Goal: Task Accomplishment & Management: Manage account settings

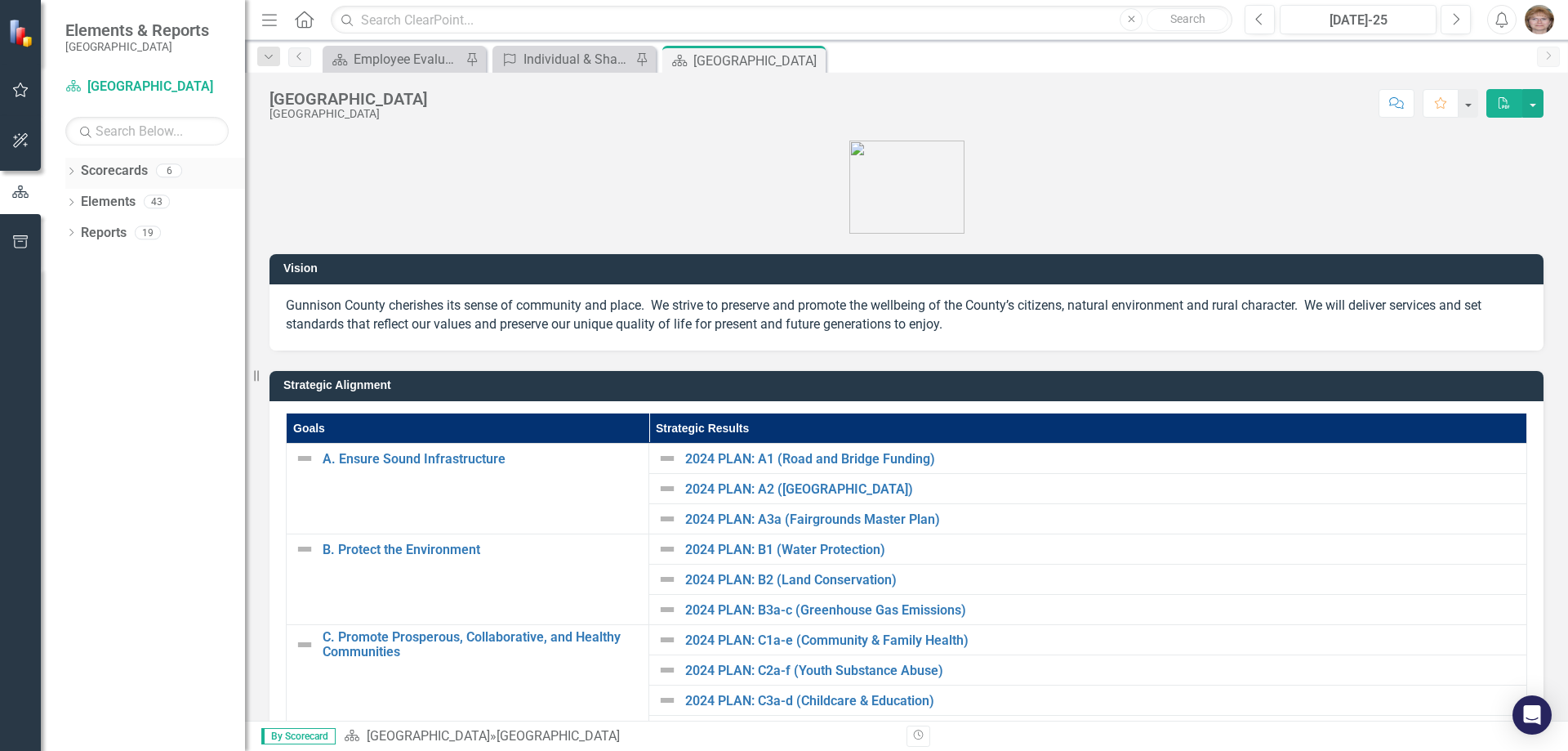
click at [69, 168] on icon "Dropdown" at bounding box center [71, 172] width 11 height 9
click at [78, 200] on icon "Dropdown" at bounding box center [79, 201] width 12 height 10
click at [95, 227] on icon "Dropdown" at bounding box center [96, 232] width 12 height 10
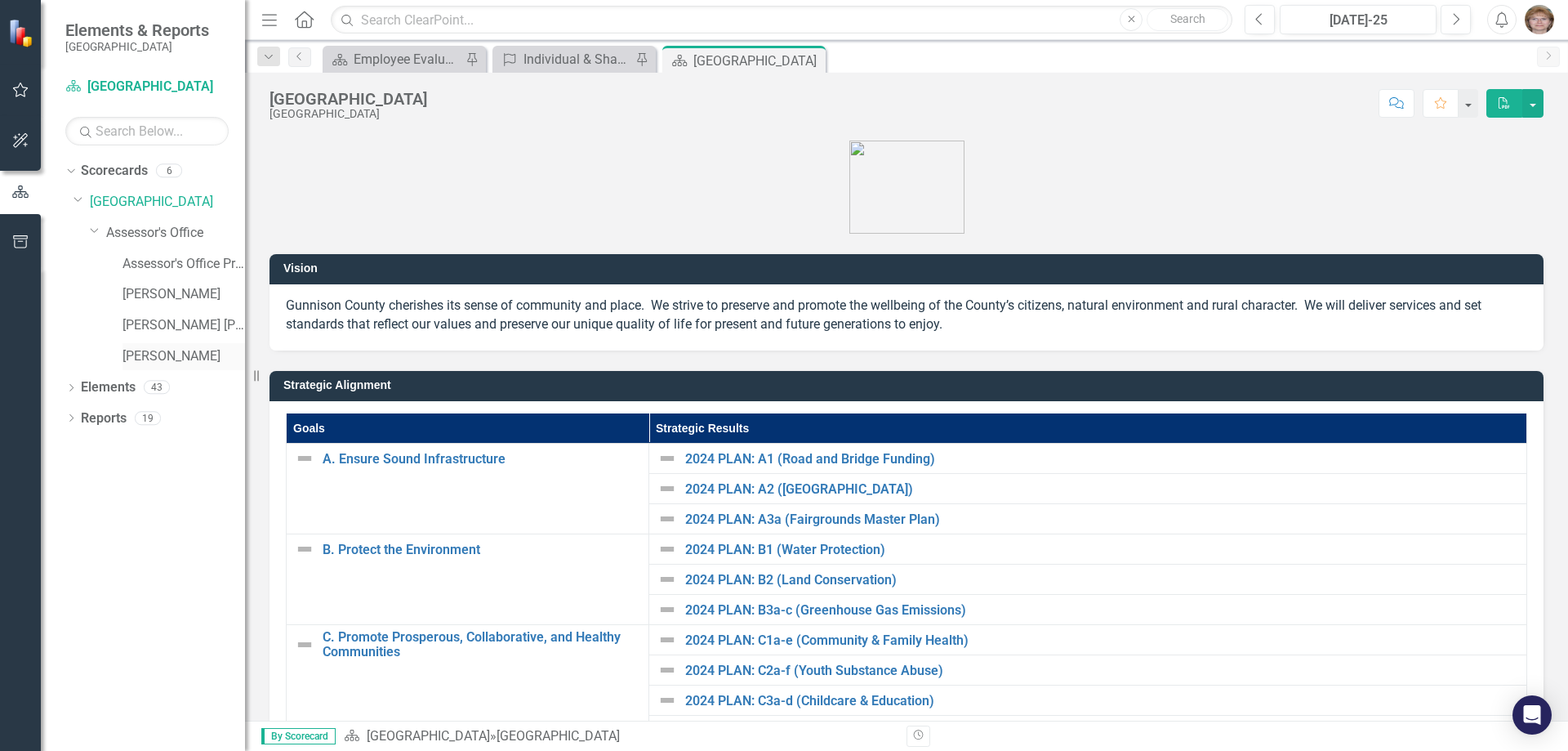
click at [147, 351] on link "[PERSON_NAME]" at bounding box center [184, 356] width 123 height 19
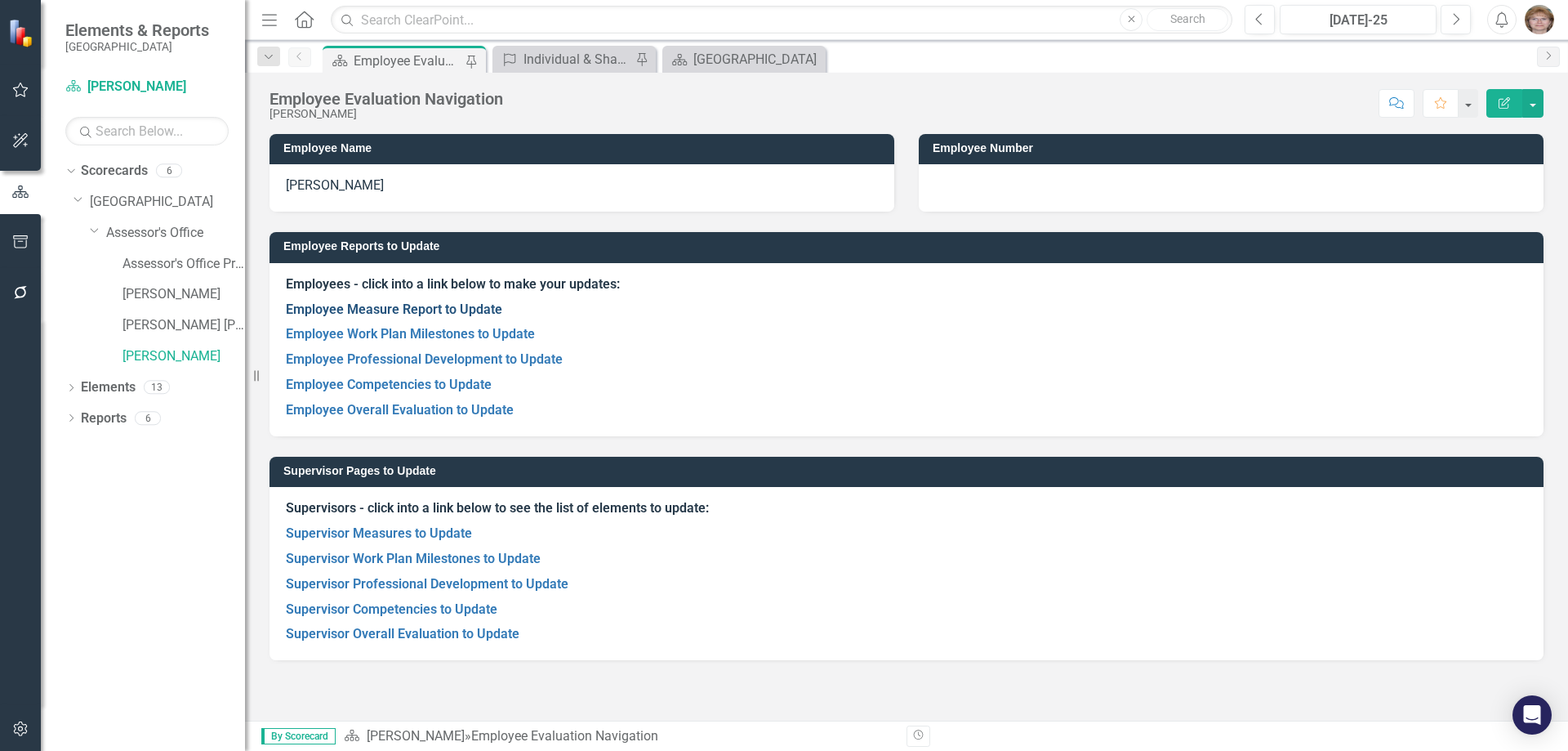
click at [318, 305] on link "Employee Measure Report to Update" at bounding box center [394, 309] width 217 height 16
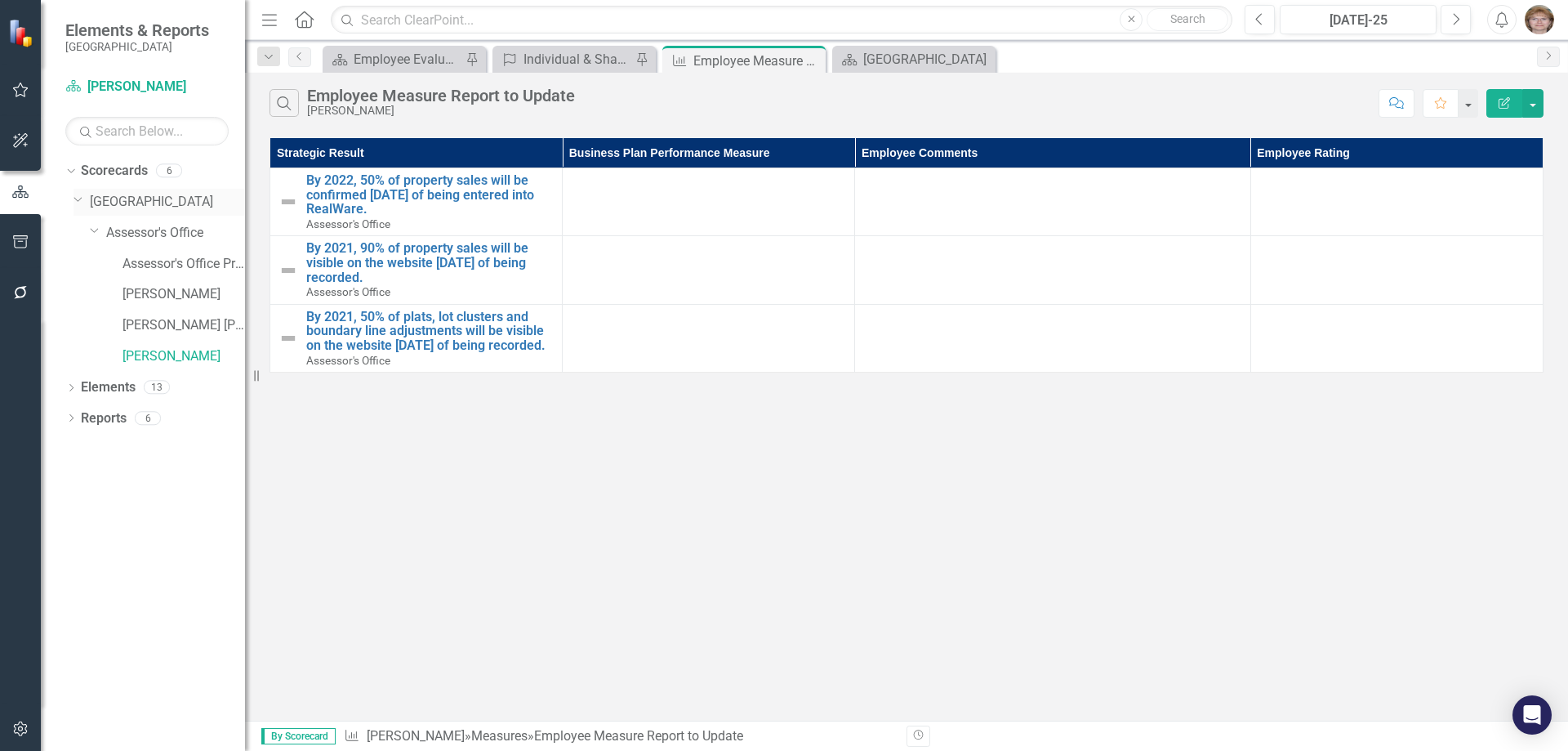
click at [81, 198] on icon "Dropdown" at bounding box center [78, 199] width 10 height 12
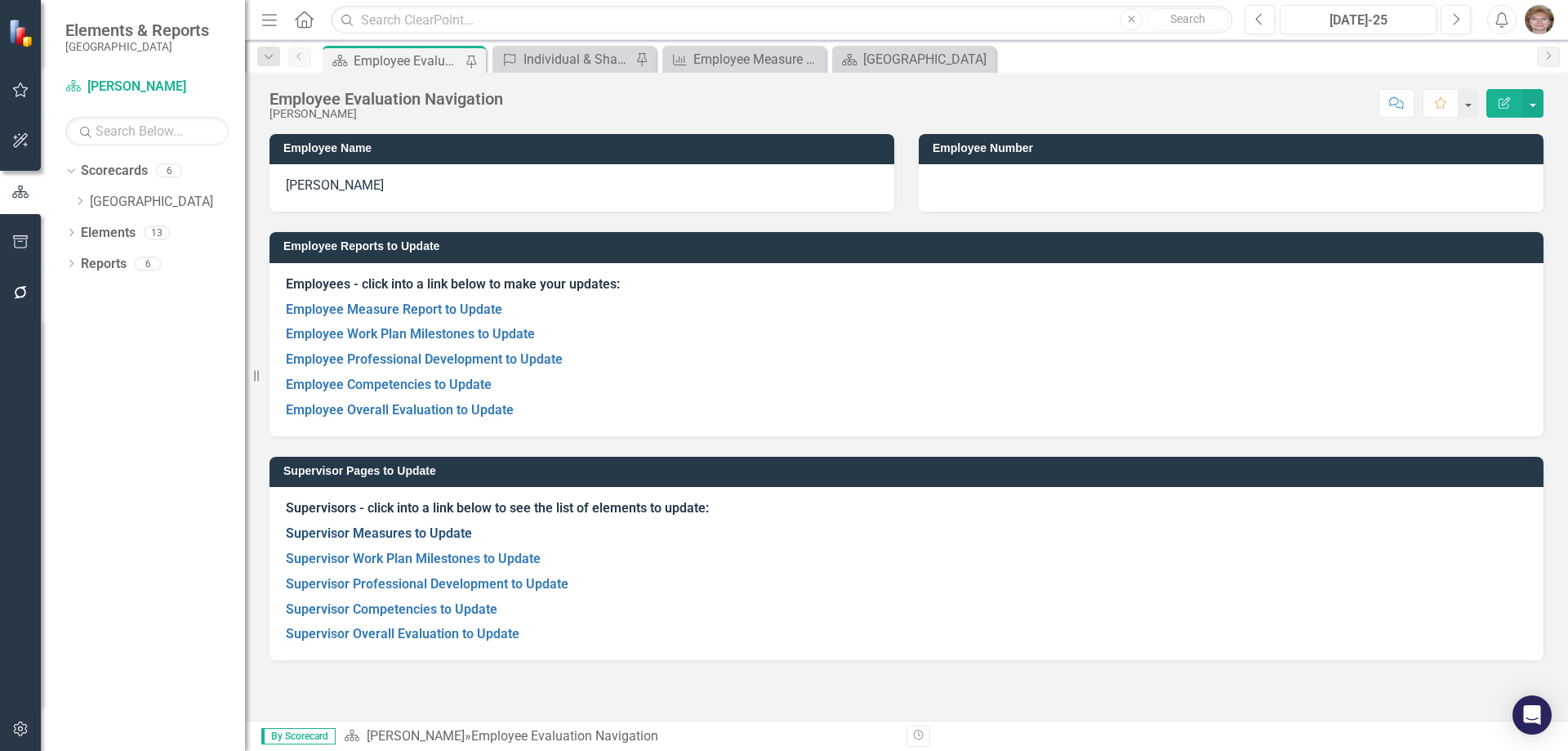
click at [376, 530] on link "Supervisor Measures to Update" at bounding box center [379, 533] width 186 height 16
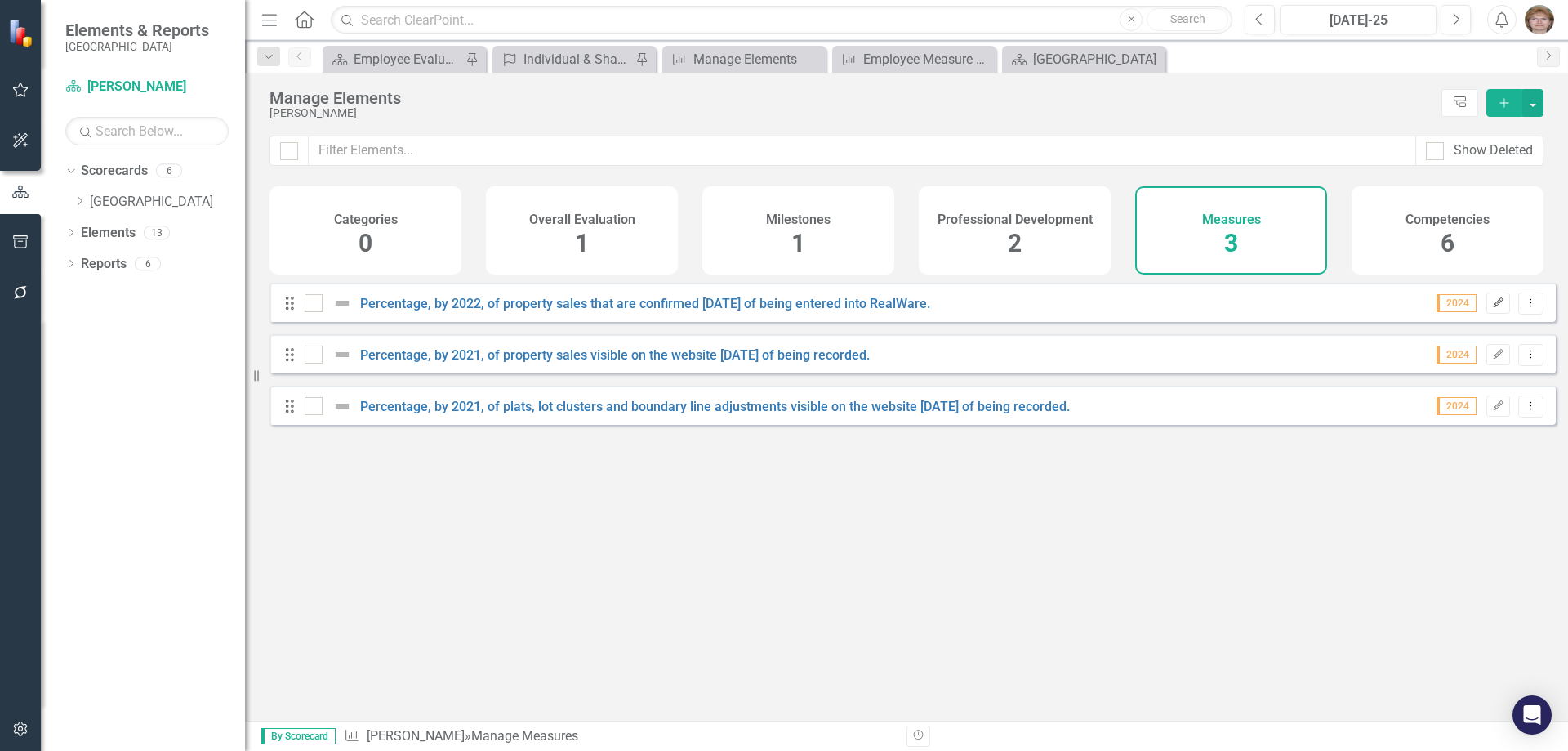
click at [1494, 307] on icon "button" at bounding box center [1499, 302] width 10 height 10
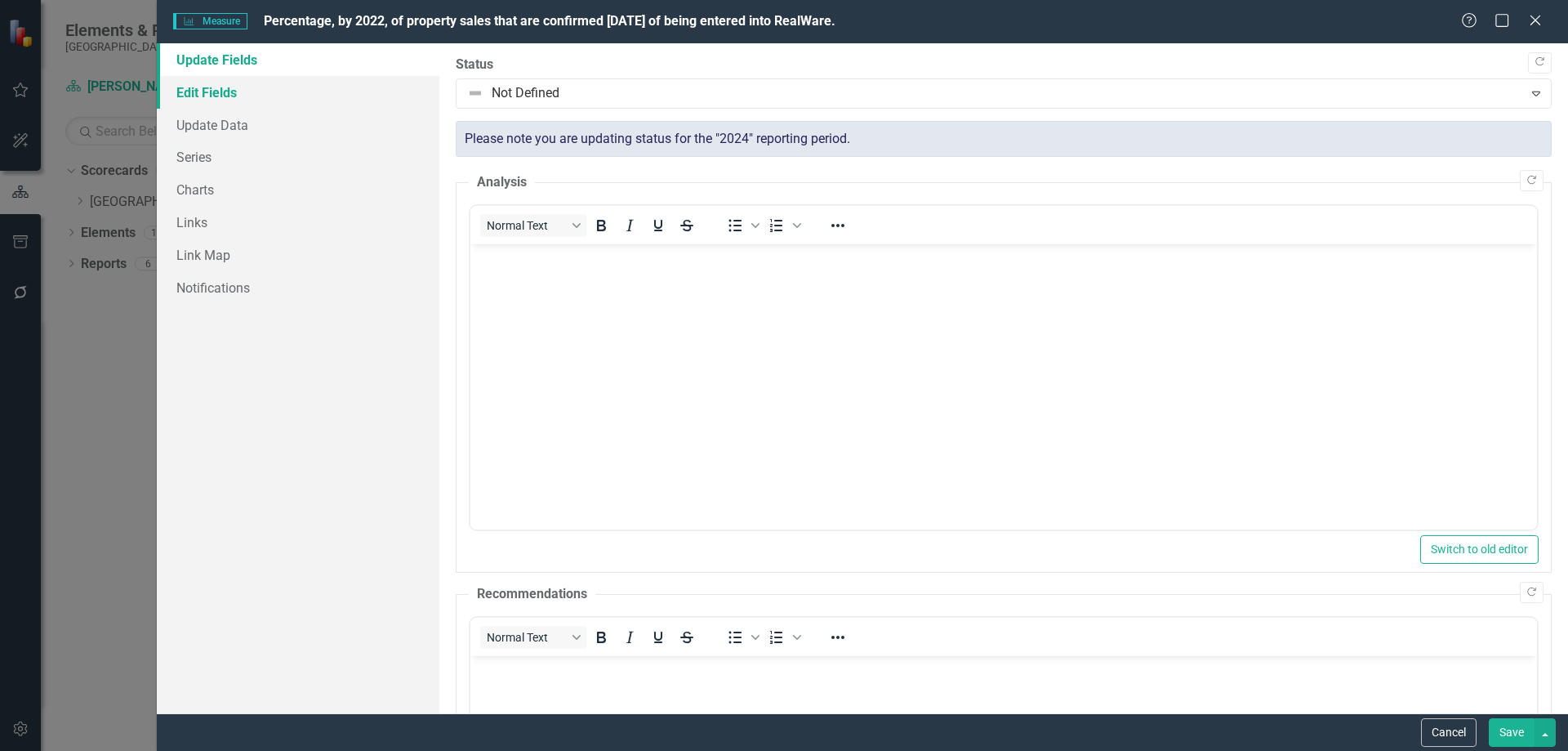
click at [203, 89] on link "Edit Fields" at bounding box center [298, 92] width 283 height 33
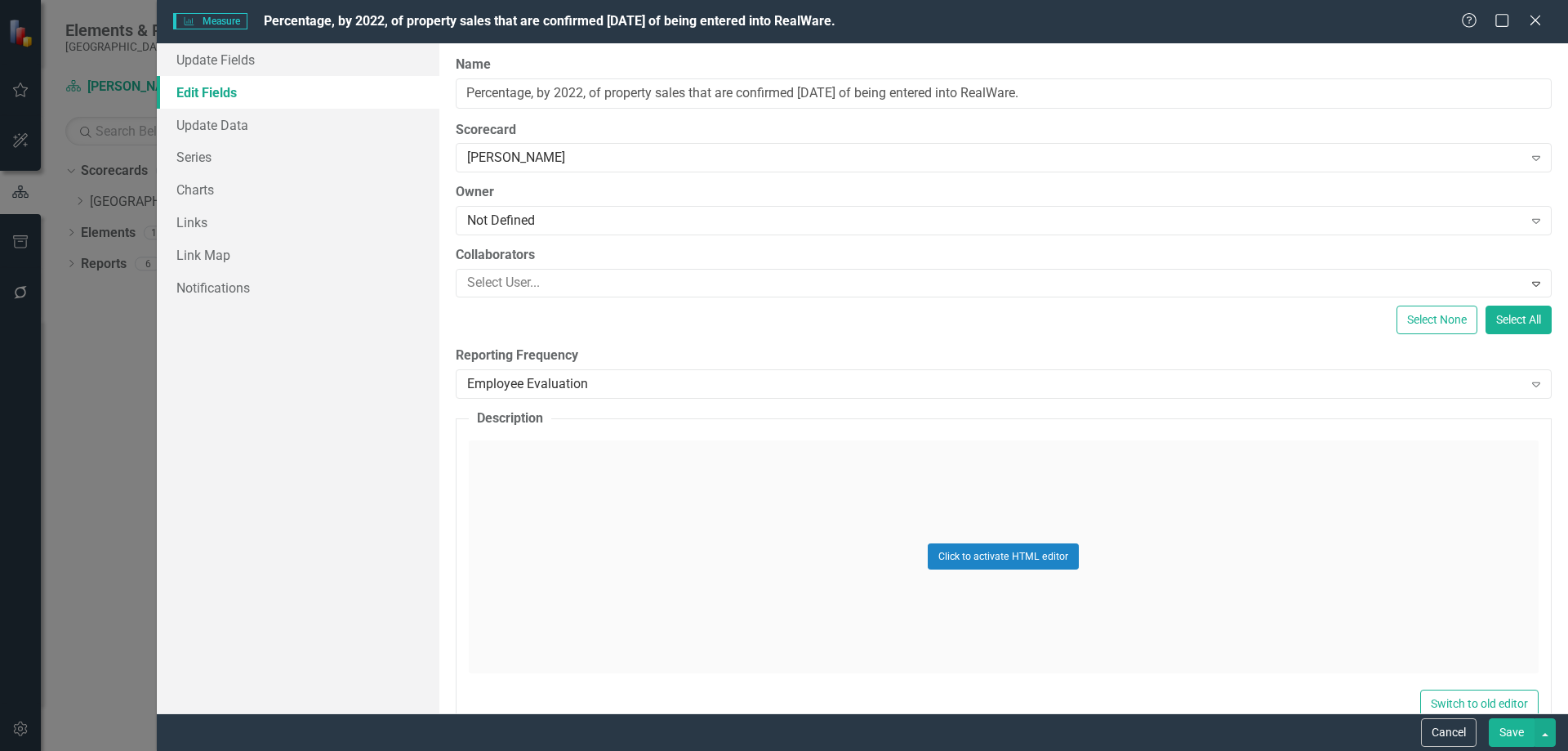
click at [1259, 560] on div "Click to activate HTML editor" at bounding box center [1003, 557] width 1070 height 233
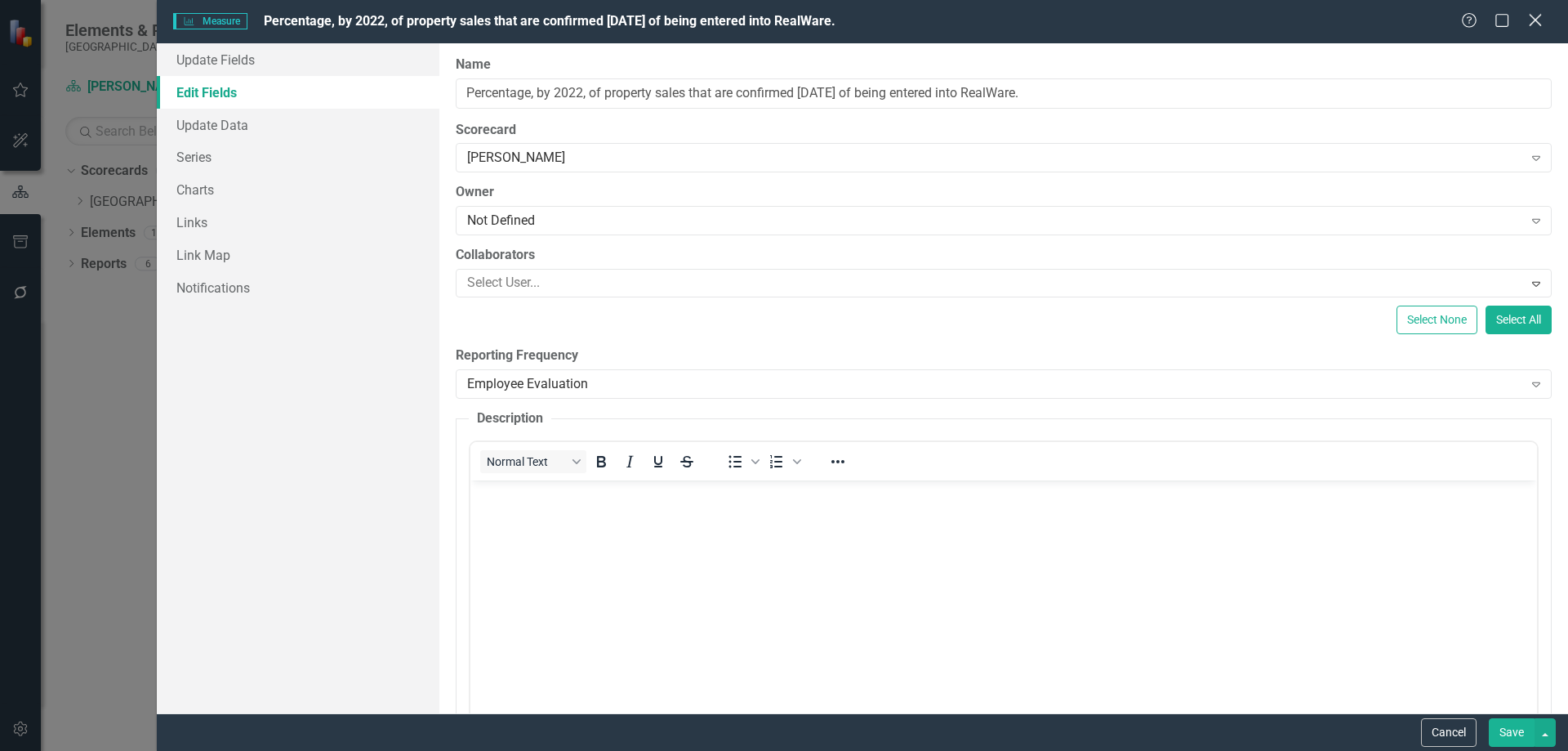
click at [1534, 16] on icon "Close" at bounding box center [1534, 20] width 20 height 16
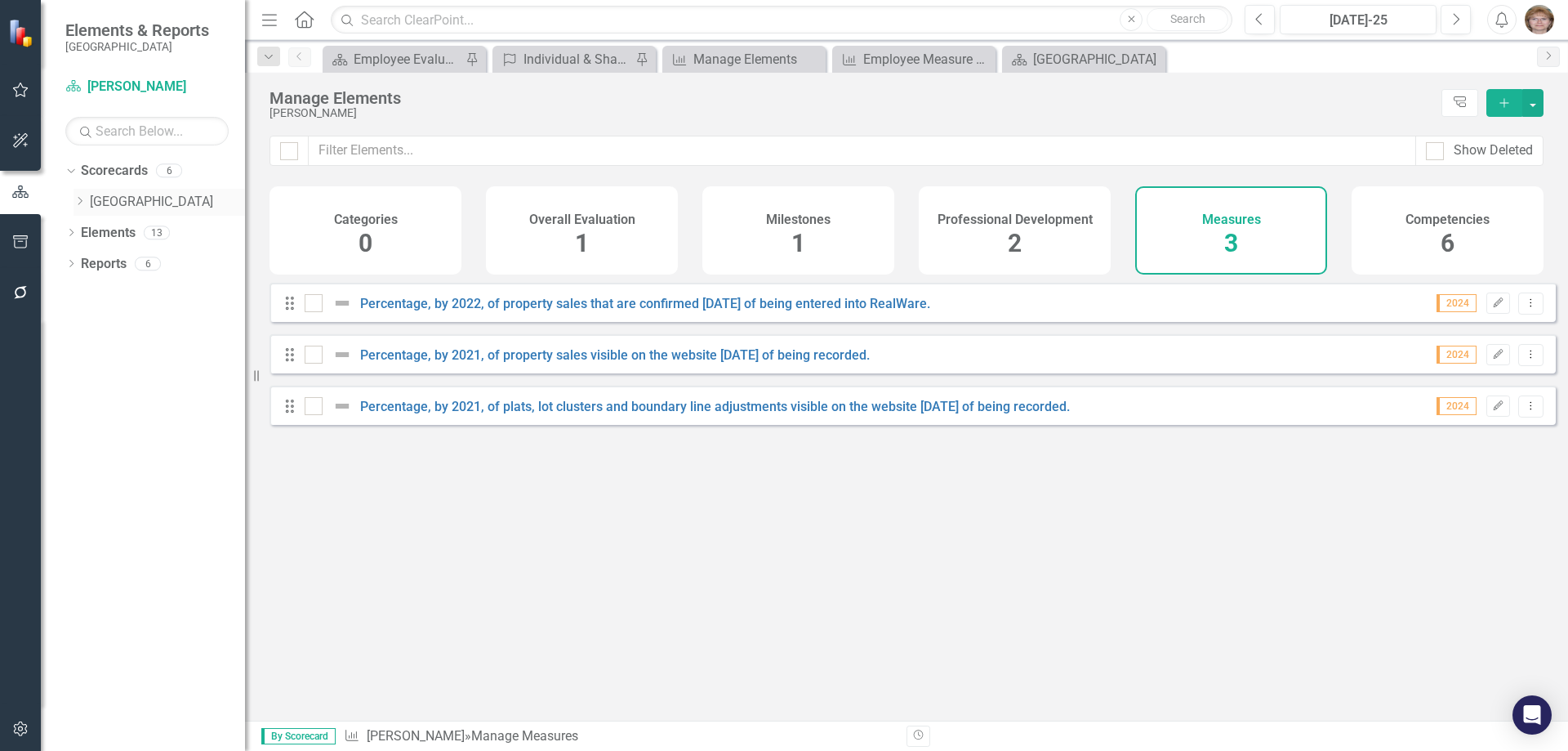
click at [78, 202] on icon "Dropdown" at bounding box center [79, 201] width 12 height 10
click at [96, 229] on icon "Dropdown" at bounding box center [96, 232] width 12 height 10
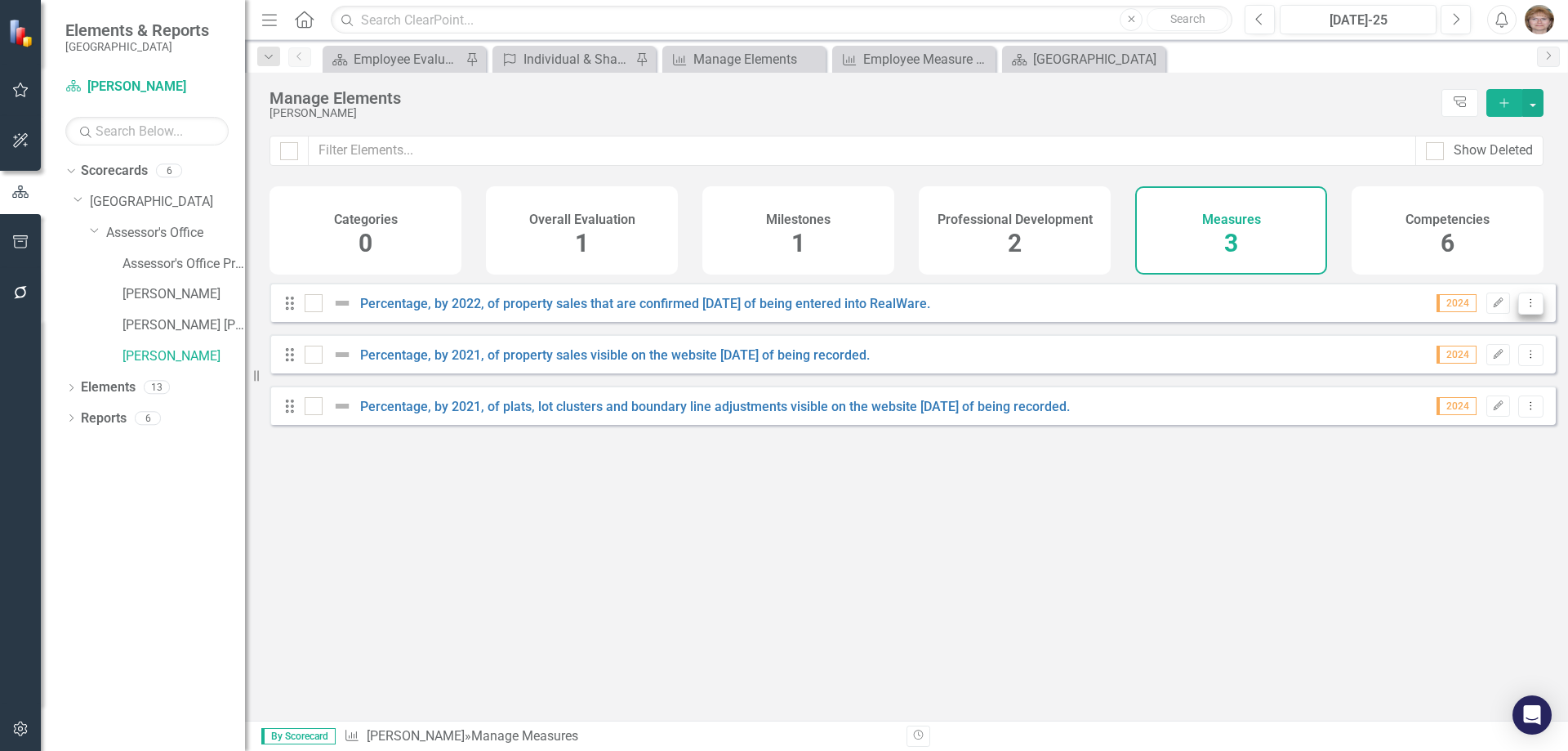
click at [1524, 308] on icon "Dropdown Menu" at bounding box center [1530, 302] width 14 height 11
click at [1187, 628] on div "Looks like you don't have any Measures set up yet. Why don't you add a Measure …" at bounding box center [913, 481] width 1286 height 397
click at [1445, 312] on span "2024" at bounding box center [1456, 303] width 40 height 18
click at [1459, 21] on icon "Next" at bounding box center [1455, 20] width 9 height 15
click at [1259, 16] on icon "button" at bounding box center [1259, 19] width 7 height 11
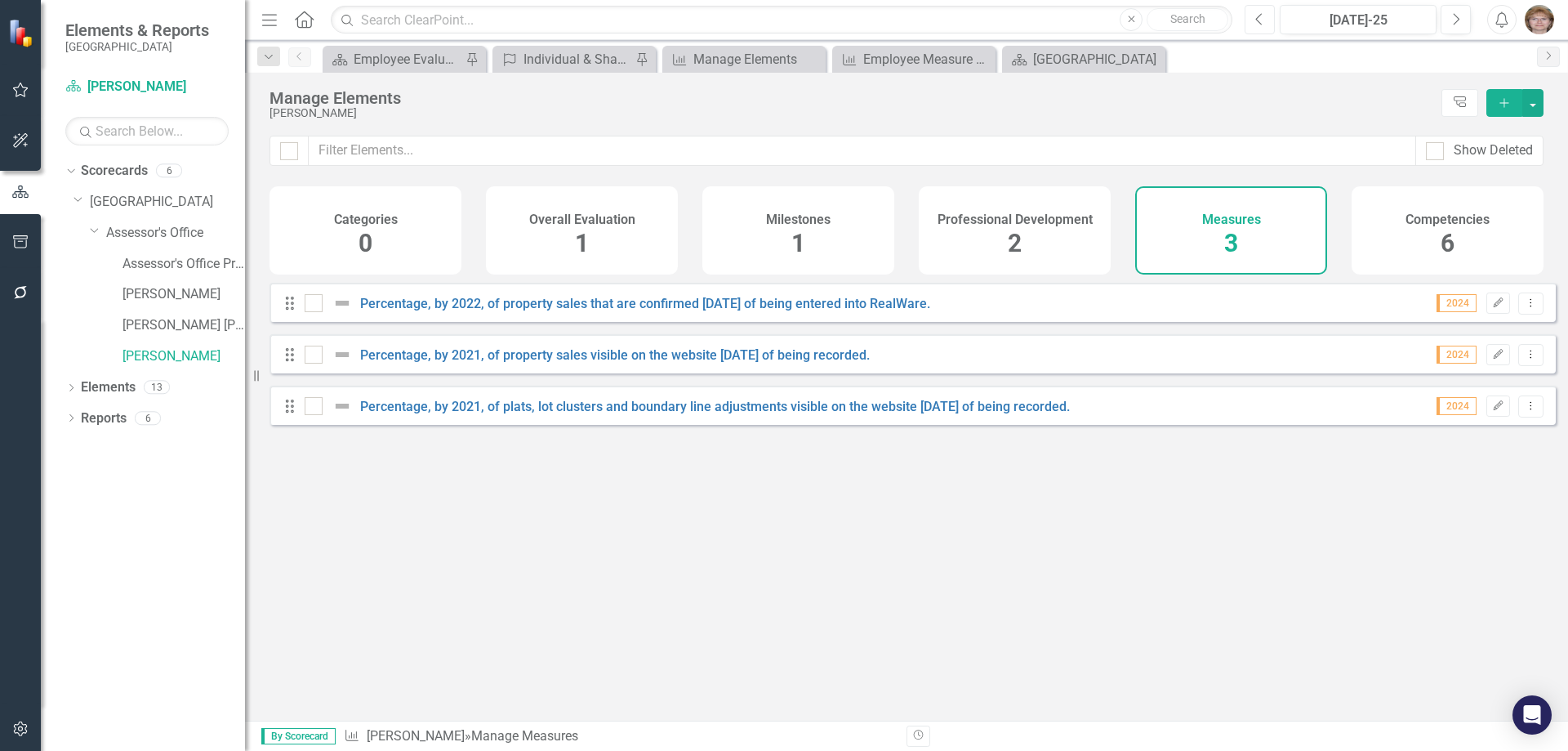
click at [1257, 20] on icon "Previous" at bounding box center [1259, 20] width 9 height 15
click at [670, 311] on link "Percentage, by 2022, of property sales that are confirmed [DATE] of being enter…" at bounding box center [646, 303] width 570 height 16
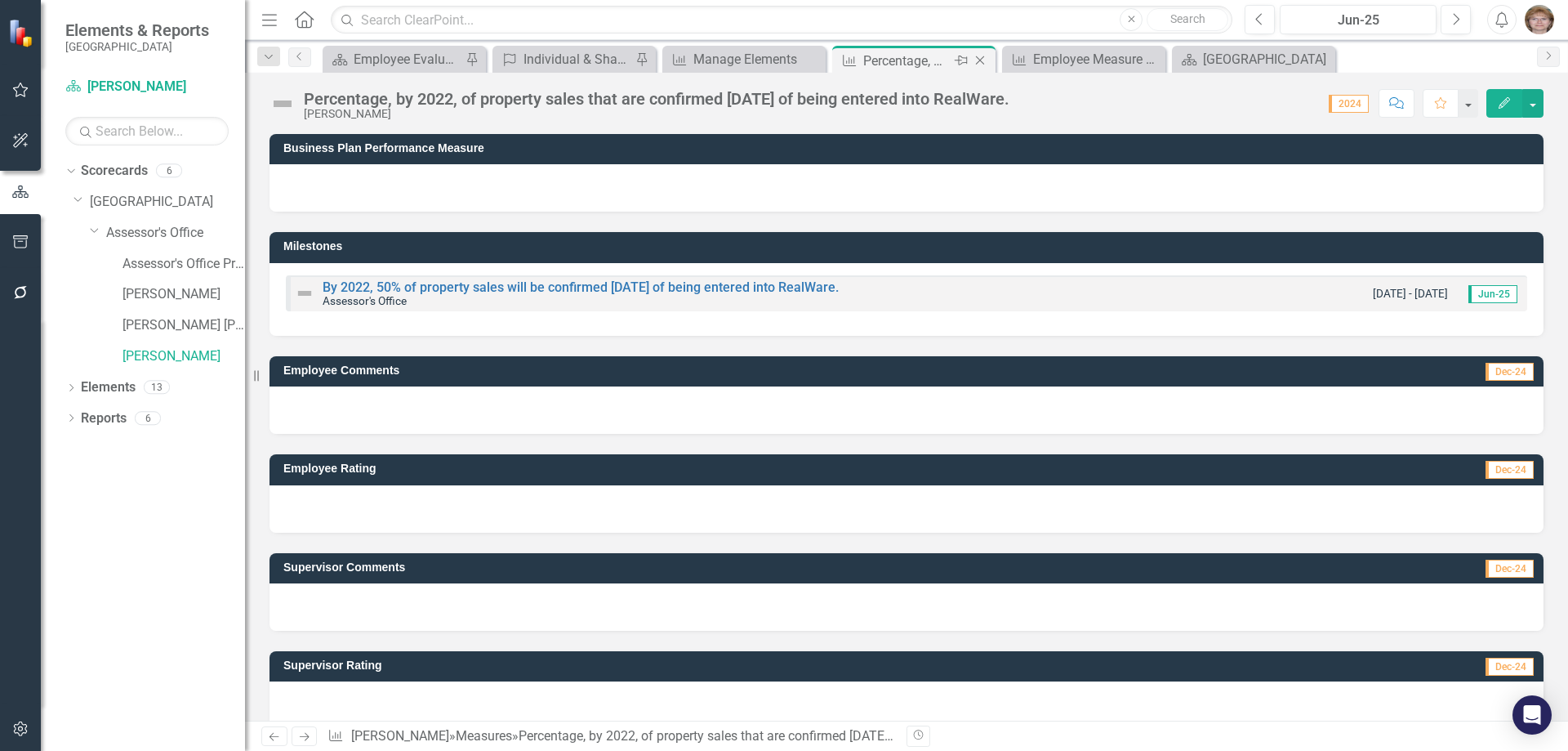
click at [981, 59] on icon "Close" at bounding box center [981, 60] width 16 height 13
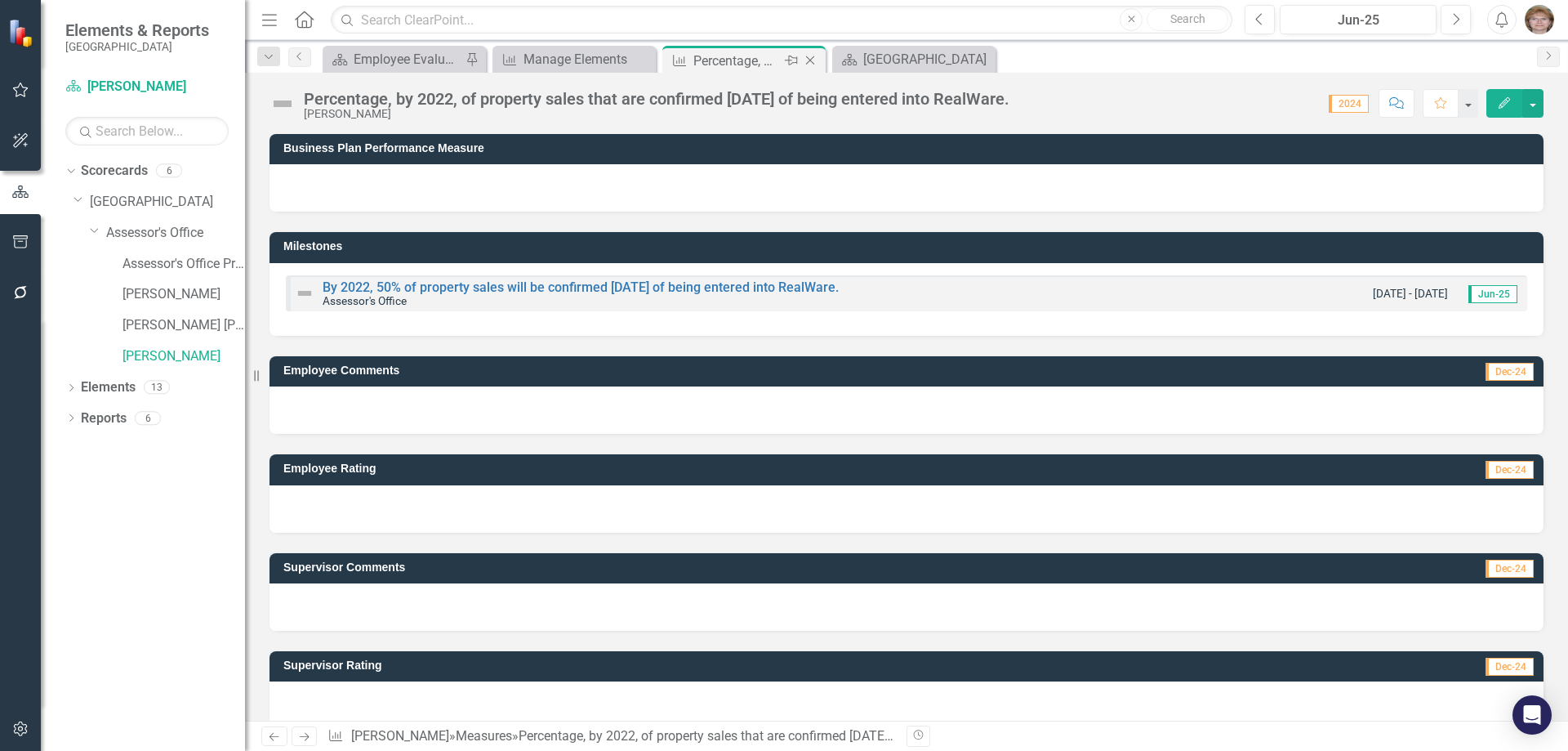
click at [811, 60] on icon "Close" at bounding box center [811, 60] width 16 height 13
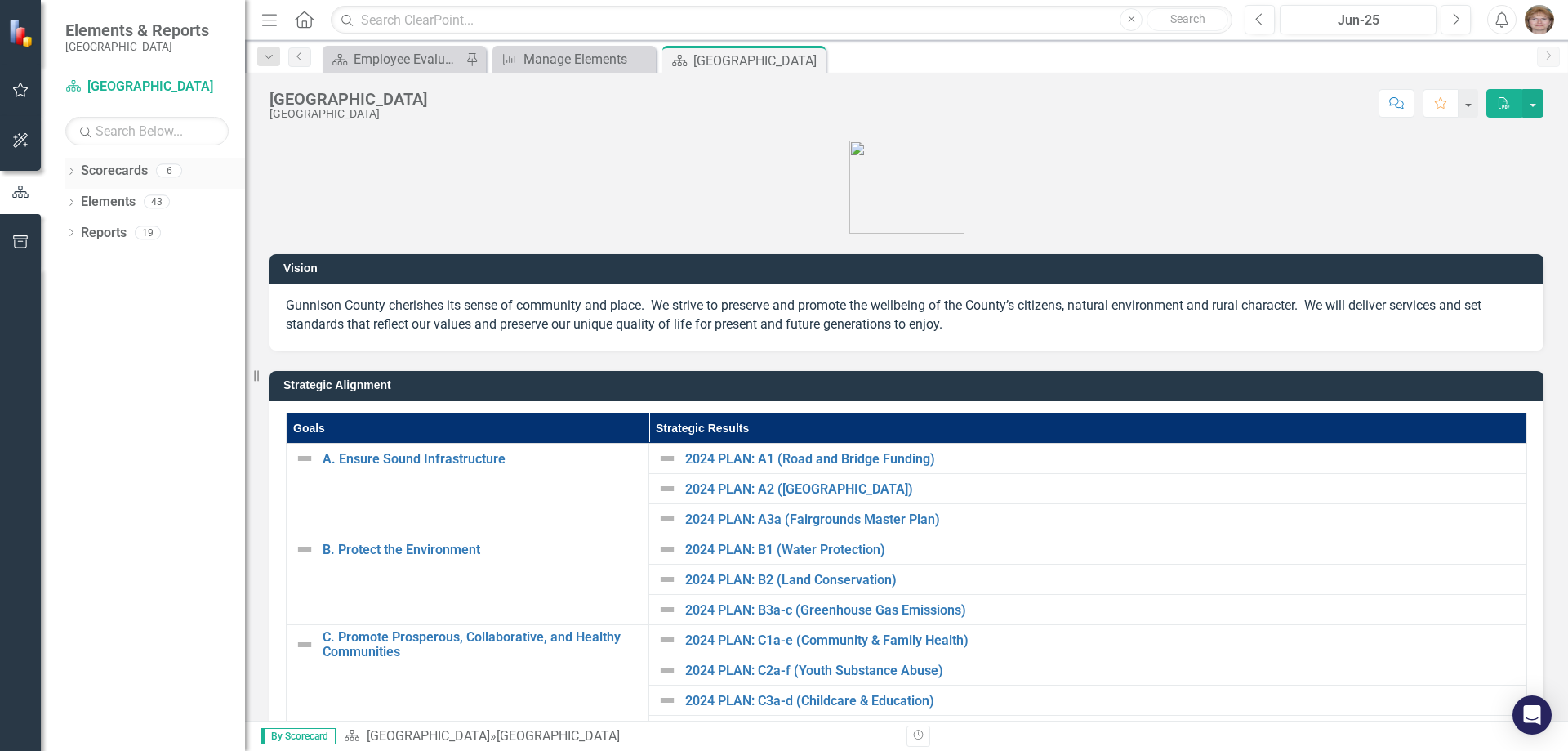
click at [73, 169] on icon "Dropdown" at bounding box center [71, 172] width 11 height 9
click at [96, 202] on link "[GEOGRAPHIC_DATA]" at bounding box center [168, 202] width 155 height 19
click at [79, 205] on icon "Dropdown" at bounding box center [79, 201] width 12 height 10
click at [92, 226] on div "Dropdown" at bounding box center [96, 233] width 12 height 14
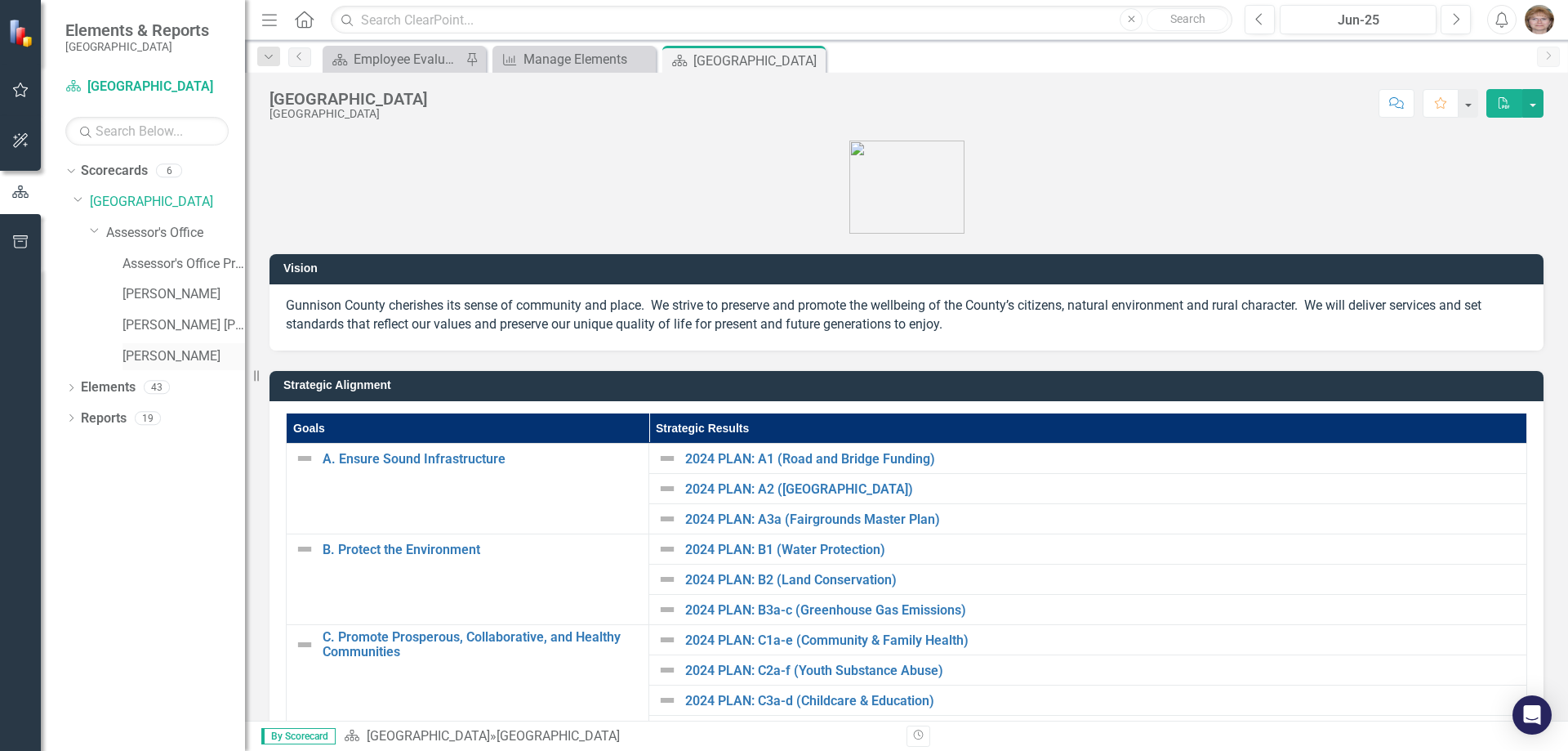
click at [169, 351] on link "[PERSON_NAME]" at bounding box center [184, 356] width 123 height 19
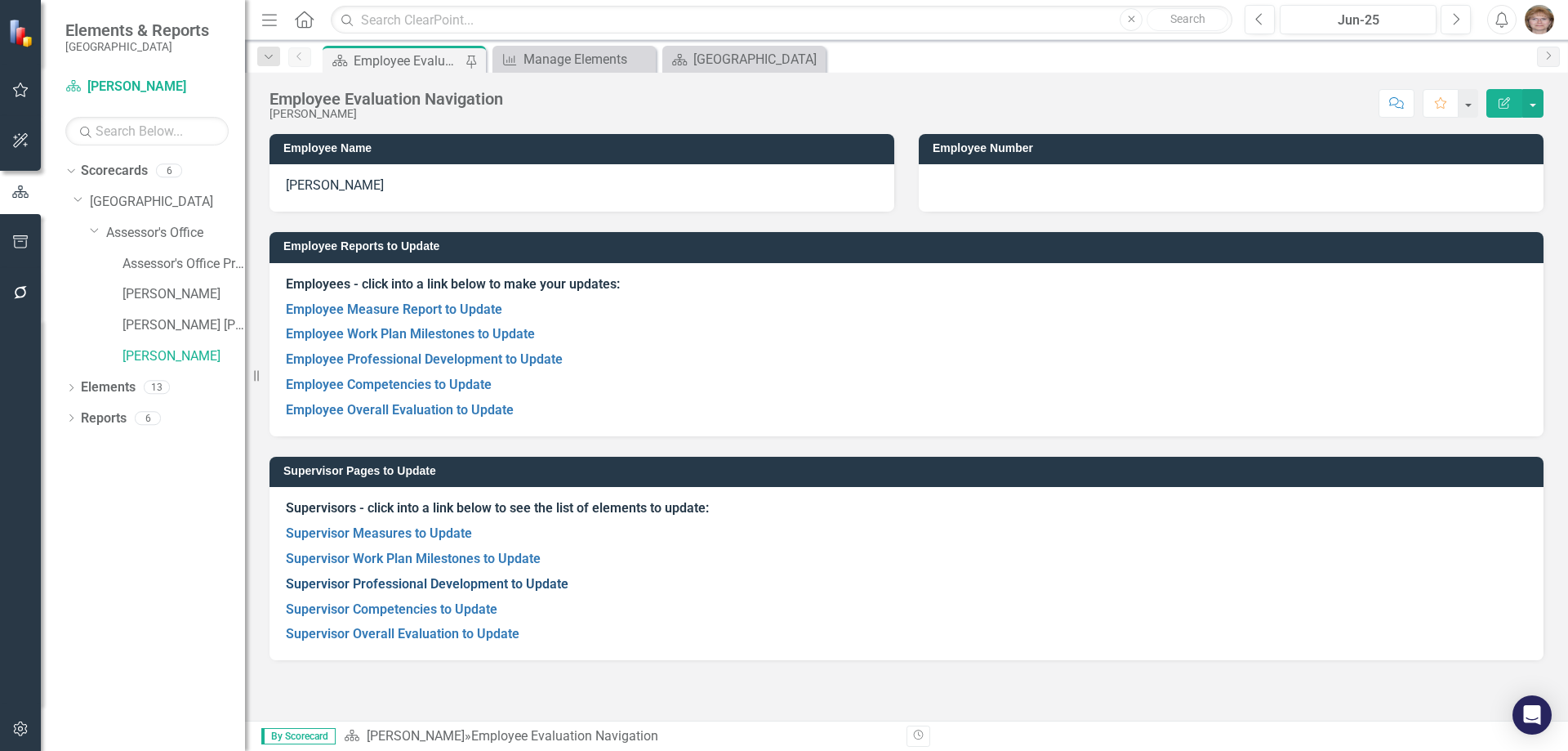
click at [415, 583] on link "Supervisor Professional Development to Update" at bounding box center [427, 583] width 283 height 16
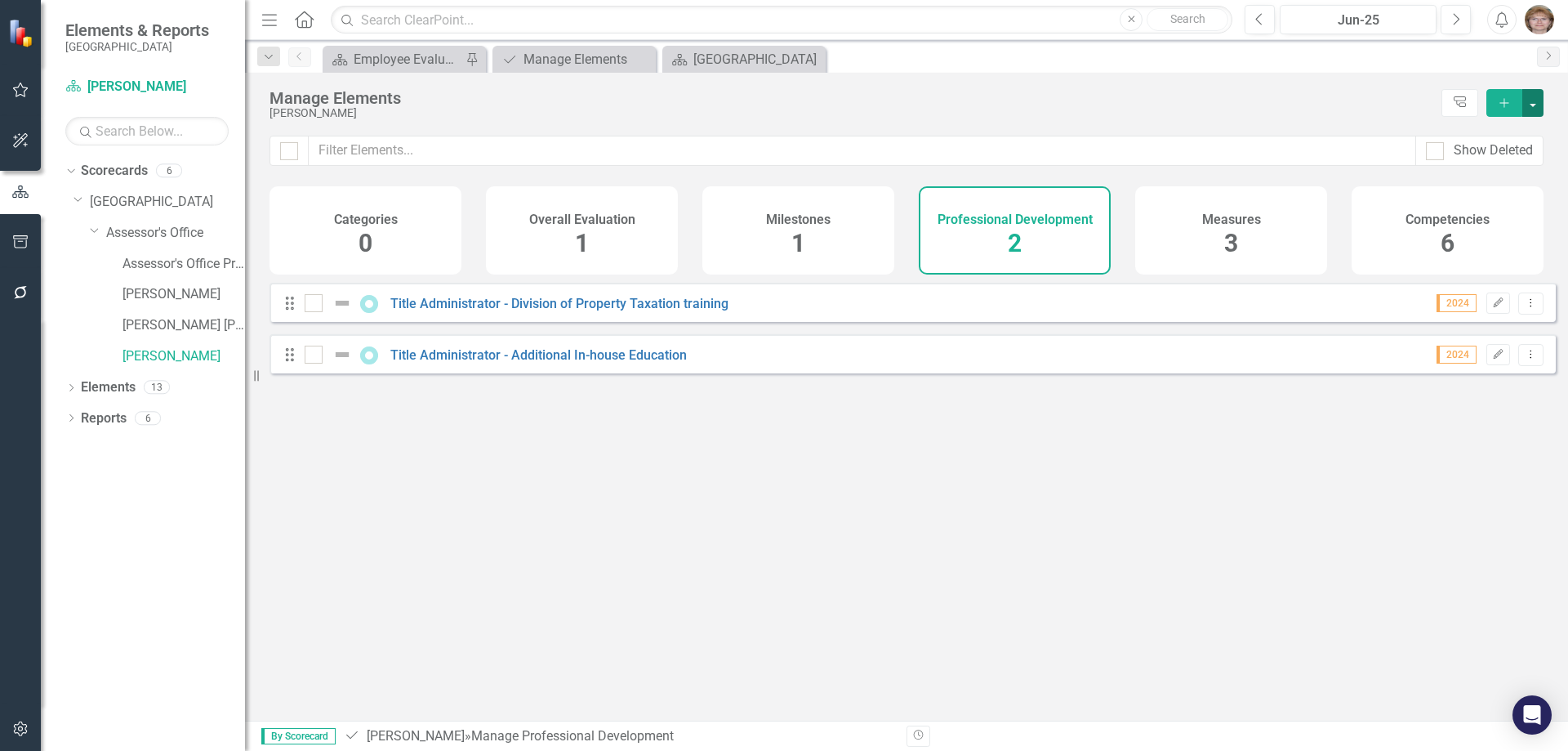
click at [1534, 101] on button "button" at bounding box center [1533, 103] width 21 height 28
click at [1534, 95] on button "button" at bounding box center [1533, 103] width 21 height 28
click at [1524, 308] on icon "Dropdown Menu" at bounding box center [1530, 302] width 14 height 11
click at [1494, 307] on icon "button" at bounding box center [1499, 302] width 10 height 10
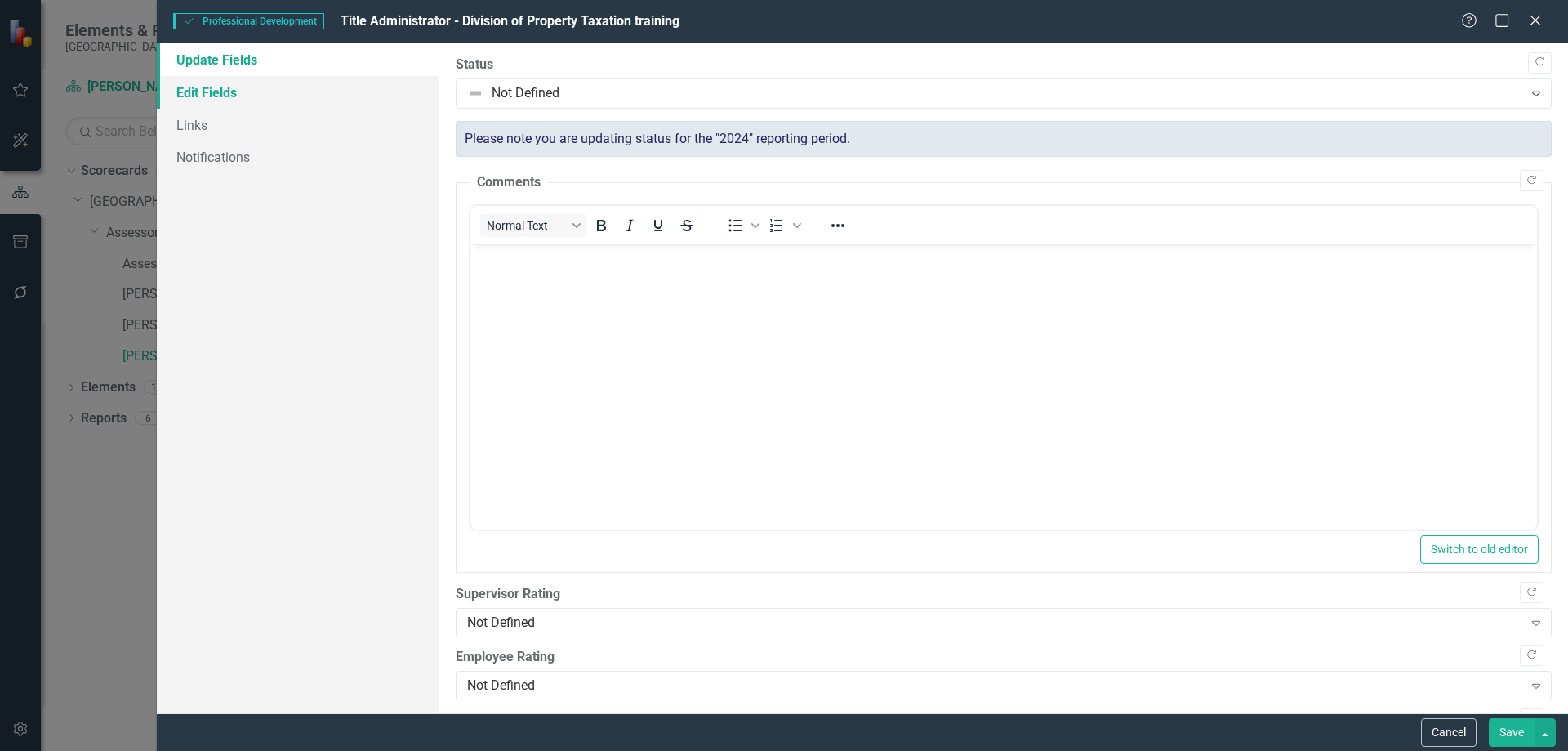
click at [211, 90] on link "Edit Fields" at bounding box center [298, 92] width 283 height 33
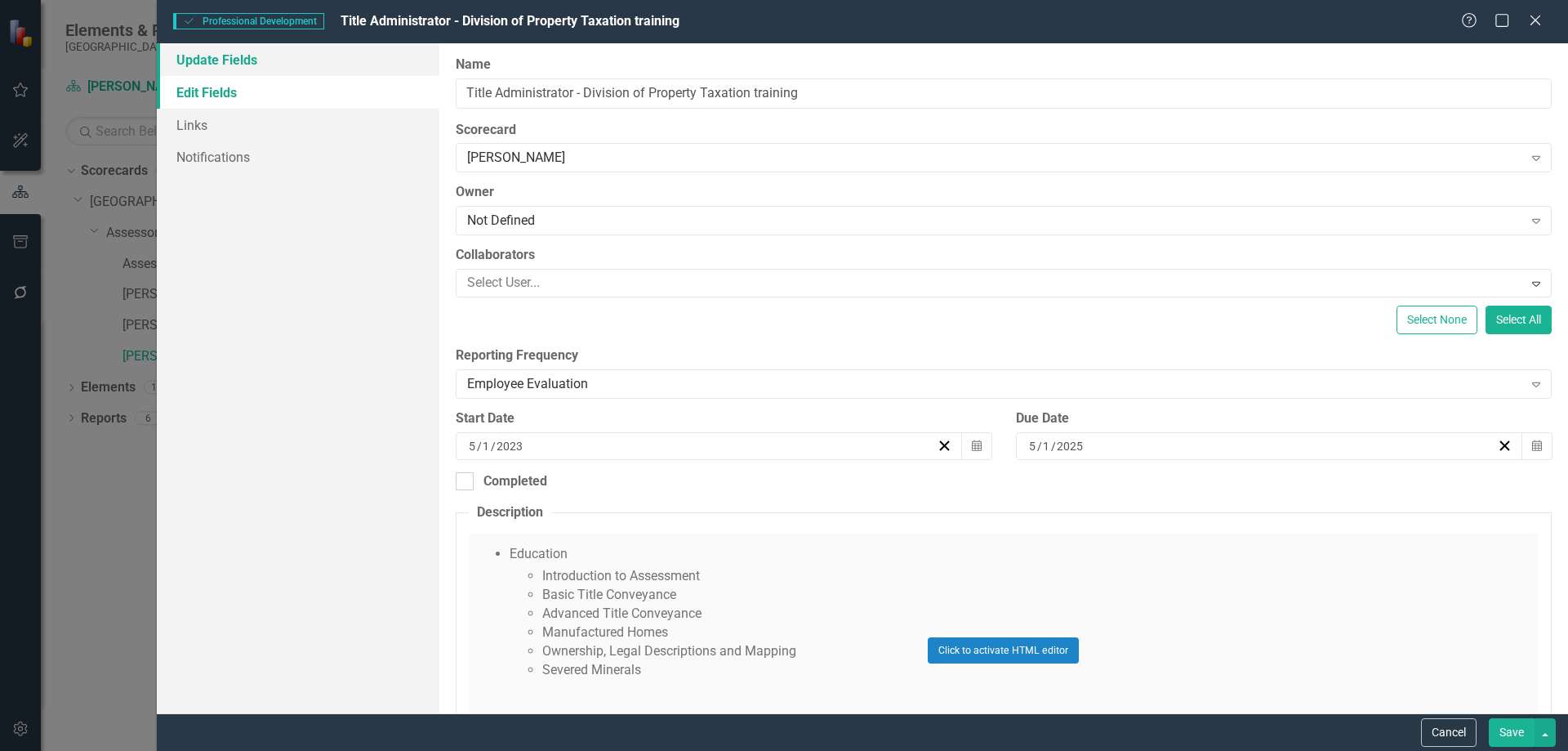
click at [232, 62] on link "Update Fields" at bounding box center [298, 60] width 283 height 33
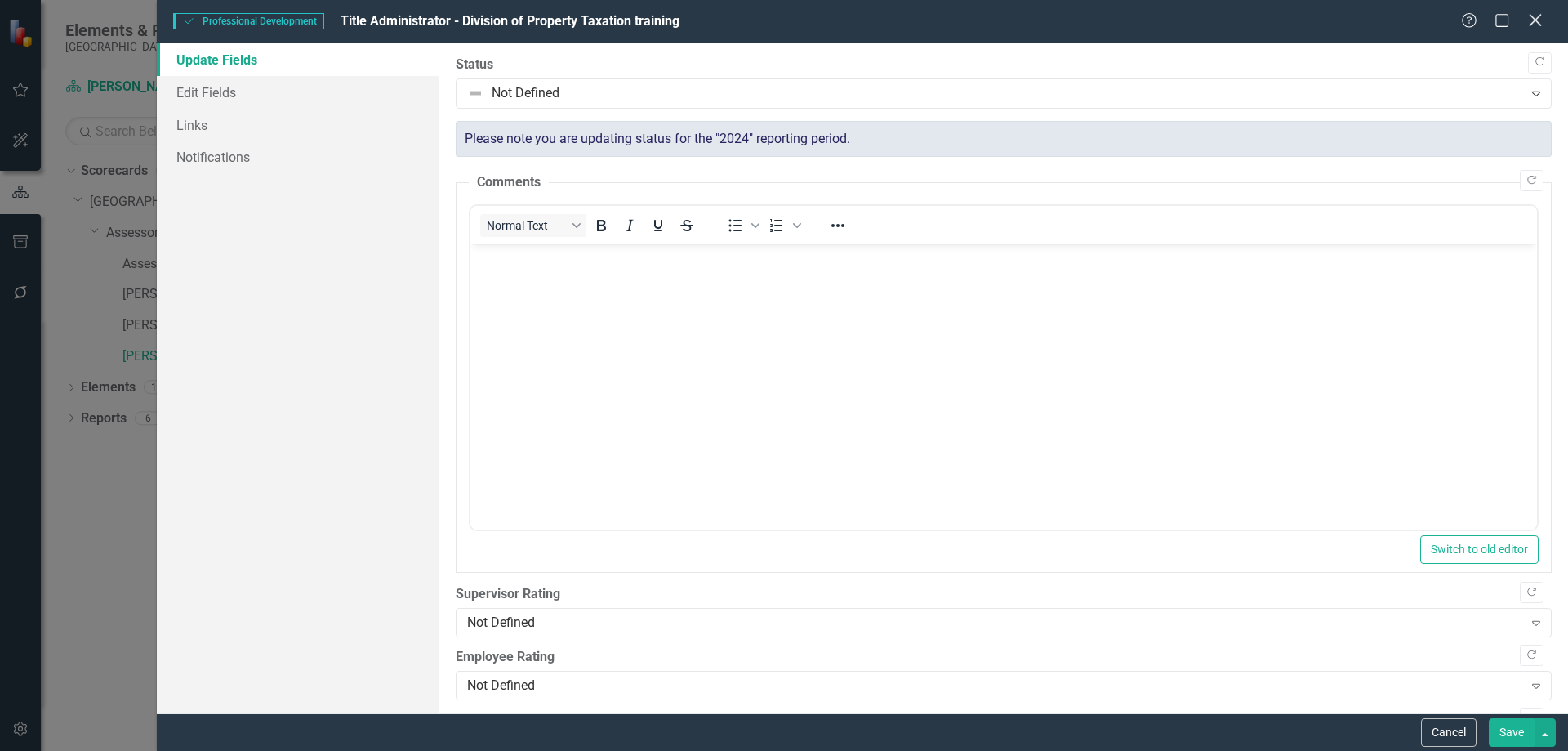
click at [1534, 21] on icon at bounding box center [1534, 20] width 12 height 12
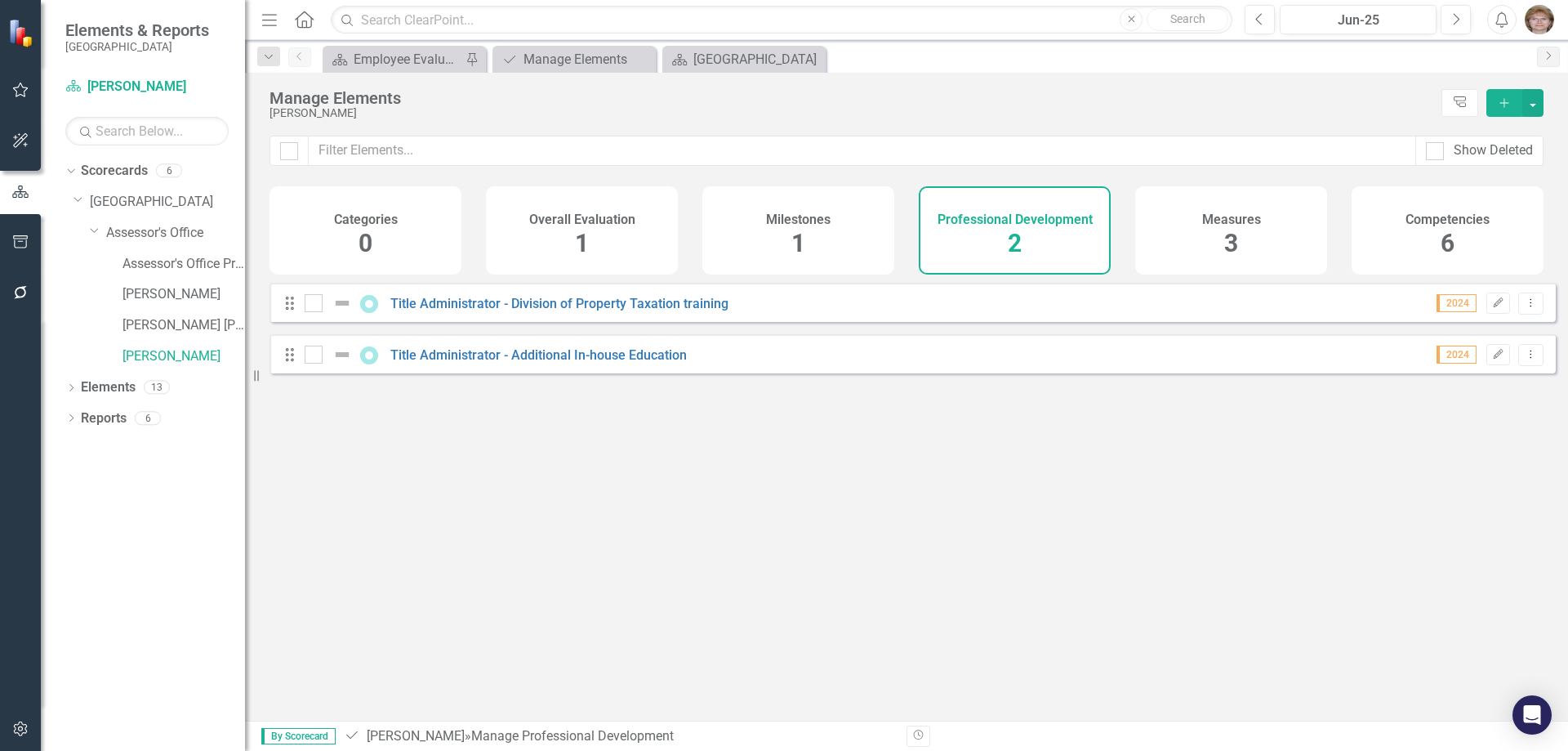
click at [1458, 240] on div "Competencies 6" at bounding box center [1447, 230] width 192 height 88
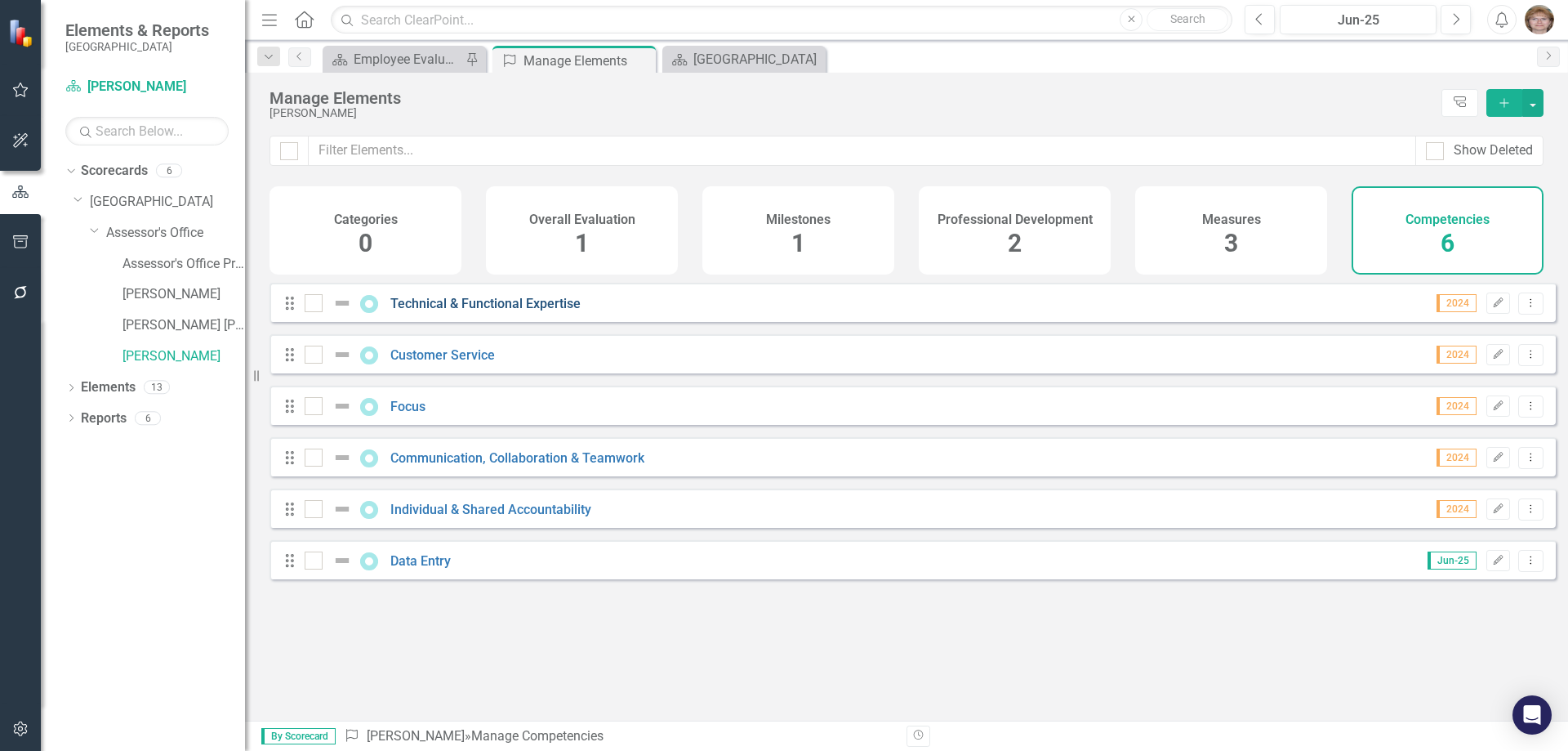
click at [449, 311] on link "Technical & Functional Expertise" at bounding box center [485, 303] width 190 height 16
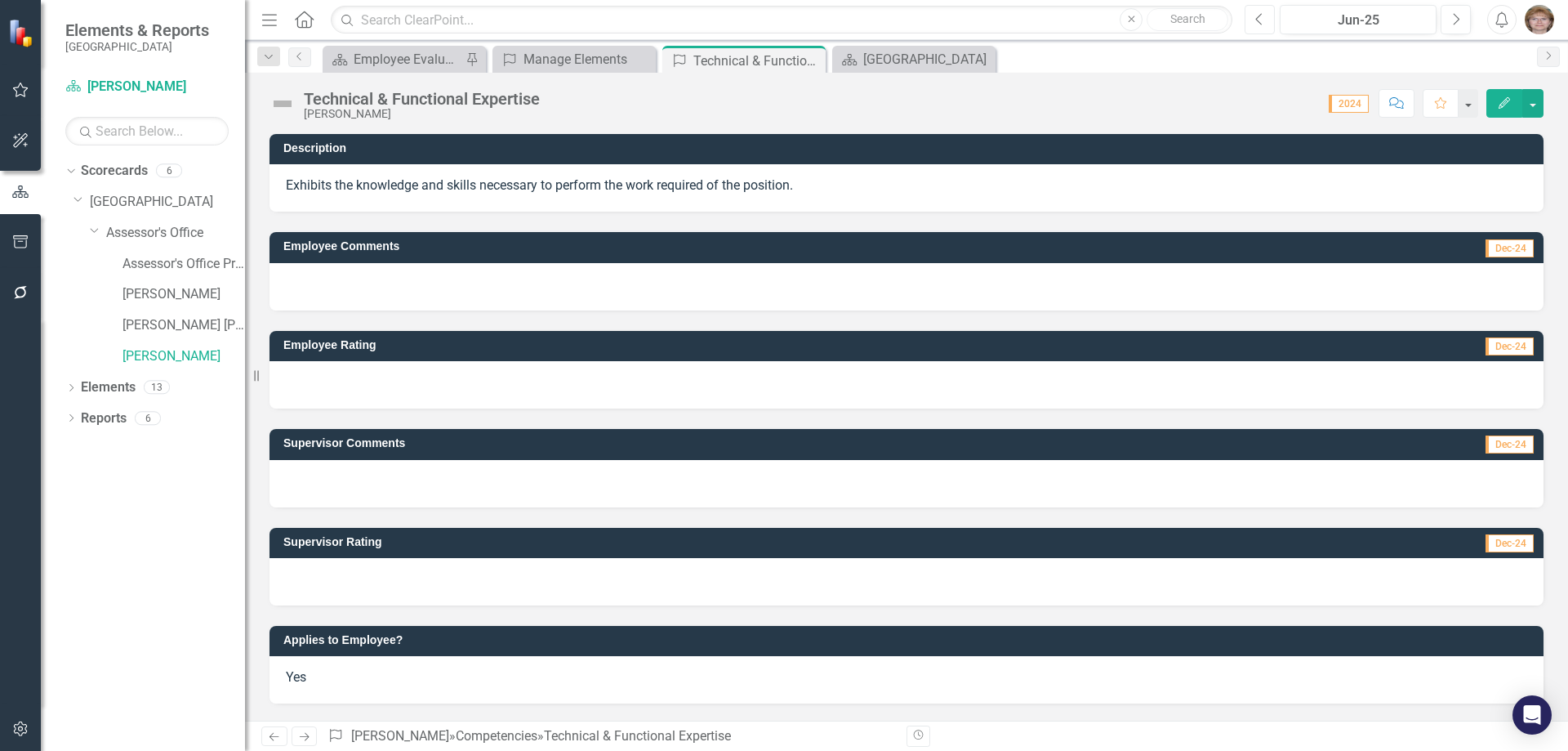
click at [1259, 19] on icon "Previous" at bounding box center [1259, 20] width 9 height 15
click at [1345, 101] on span "2024" at bounding box center [1348, 104] width 40 height 18
click at [74, 199] on icon "Dropdown" at bounding box center [78, 199] width 10 height 12
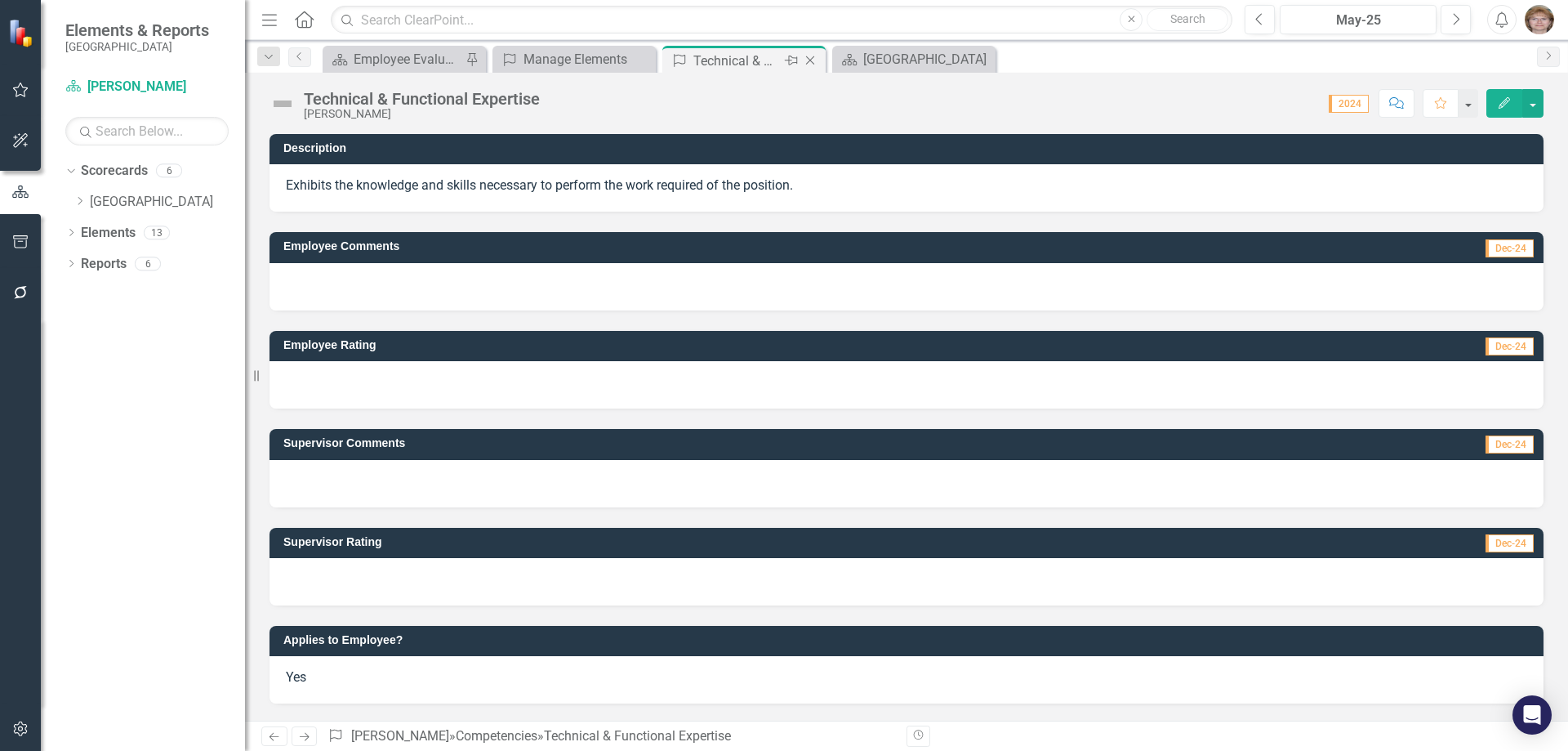
click at [811, 60] on icon "Close" at bounding box center [811, 60] width 16 height 13
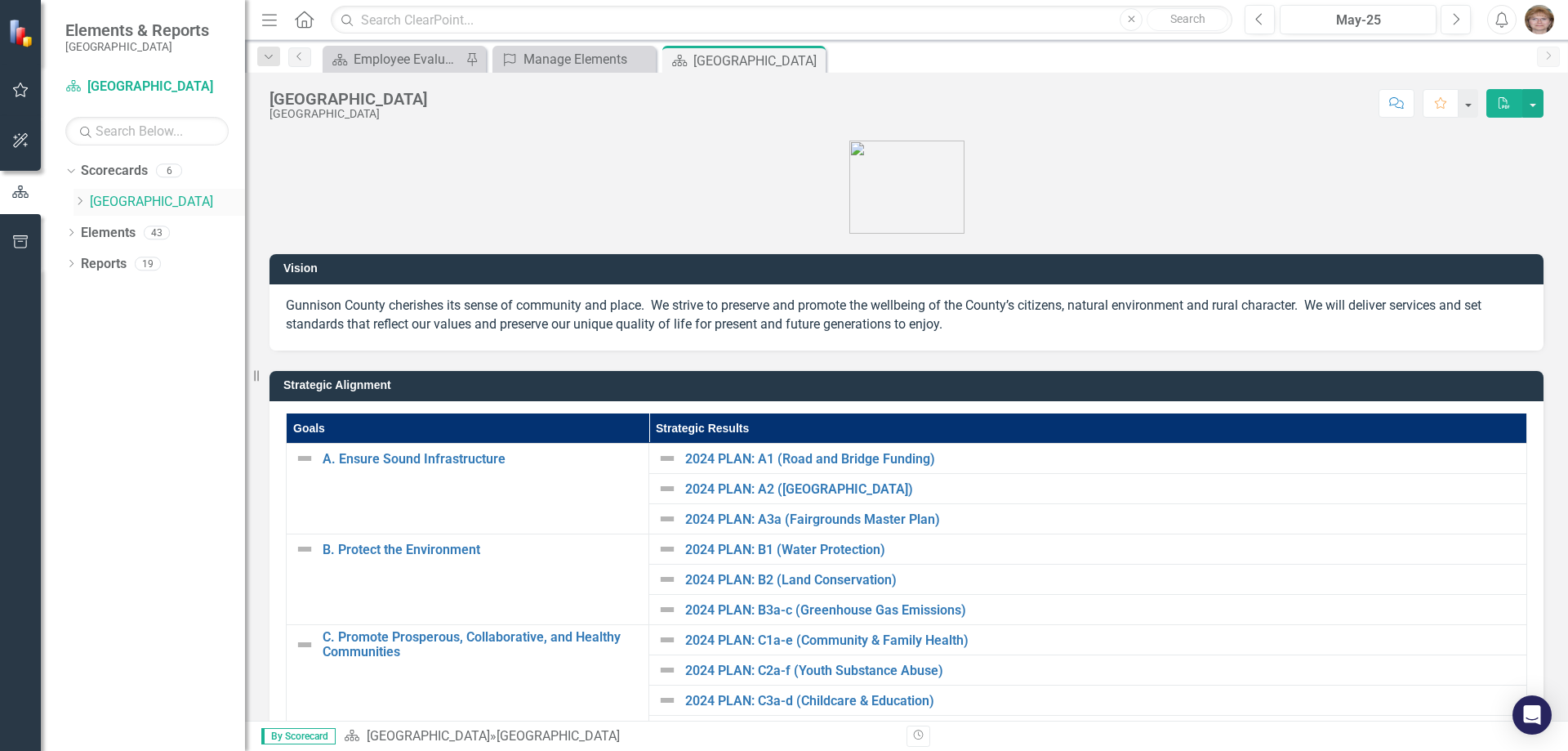
click at [83, 201] on icon "Dropdown" at bounding box center [79, 201] width 12 height 10
click at [102, 231] on icon "Dropdown" at bounding box center [96, 232] width 12 height 10
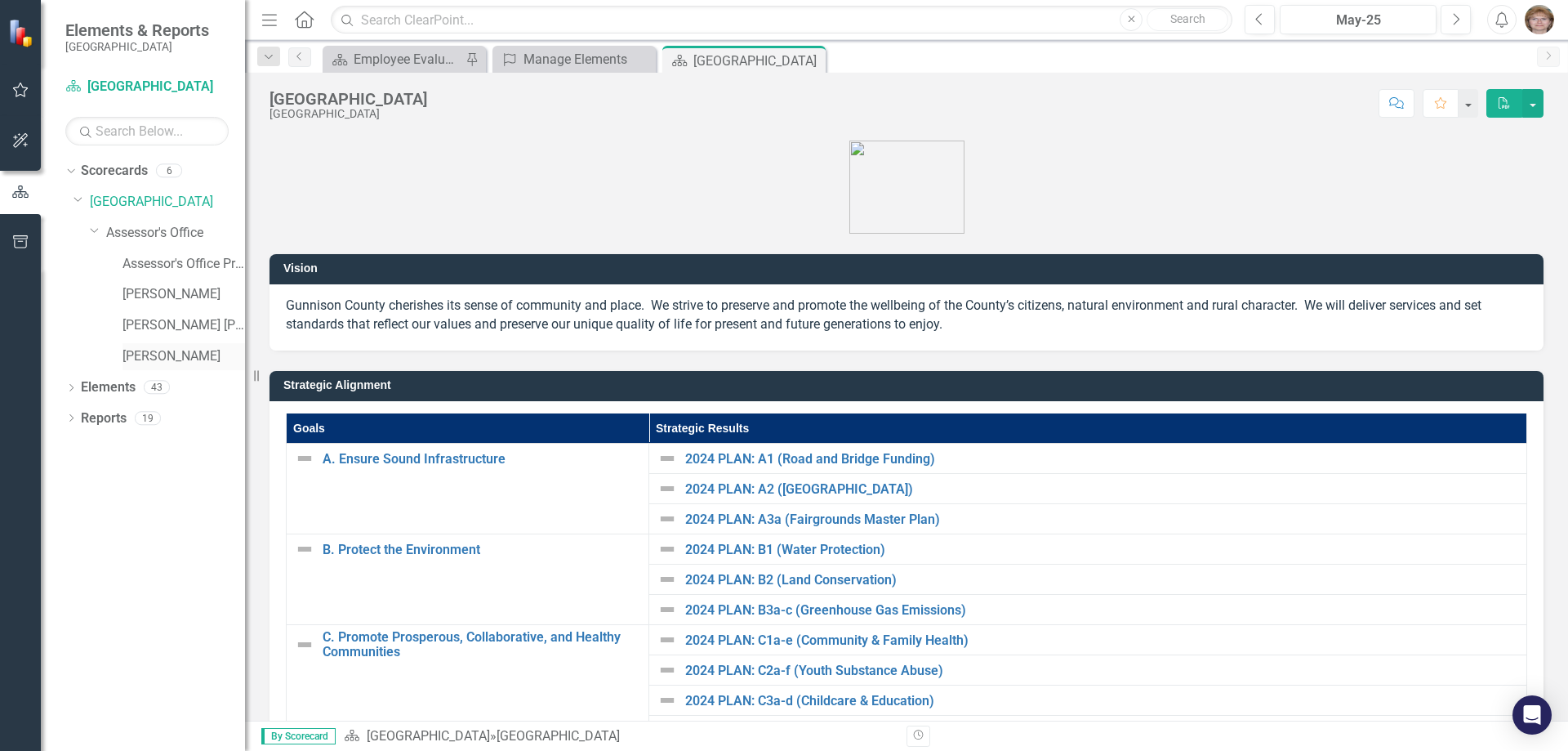
click at [131, 355] on link "[PERSON_NAME]" at bounding box center [184, 356] width 123 height 19
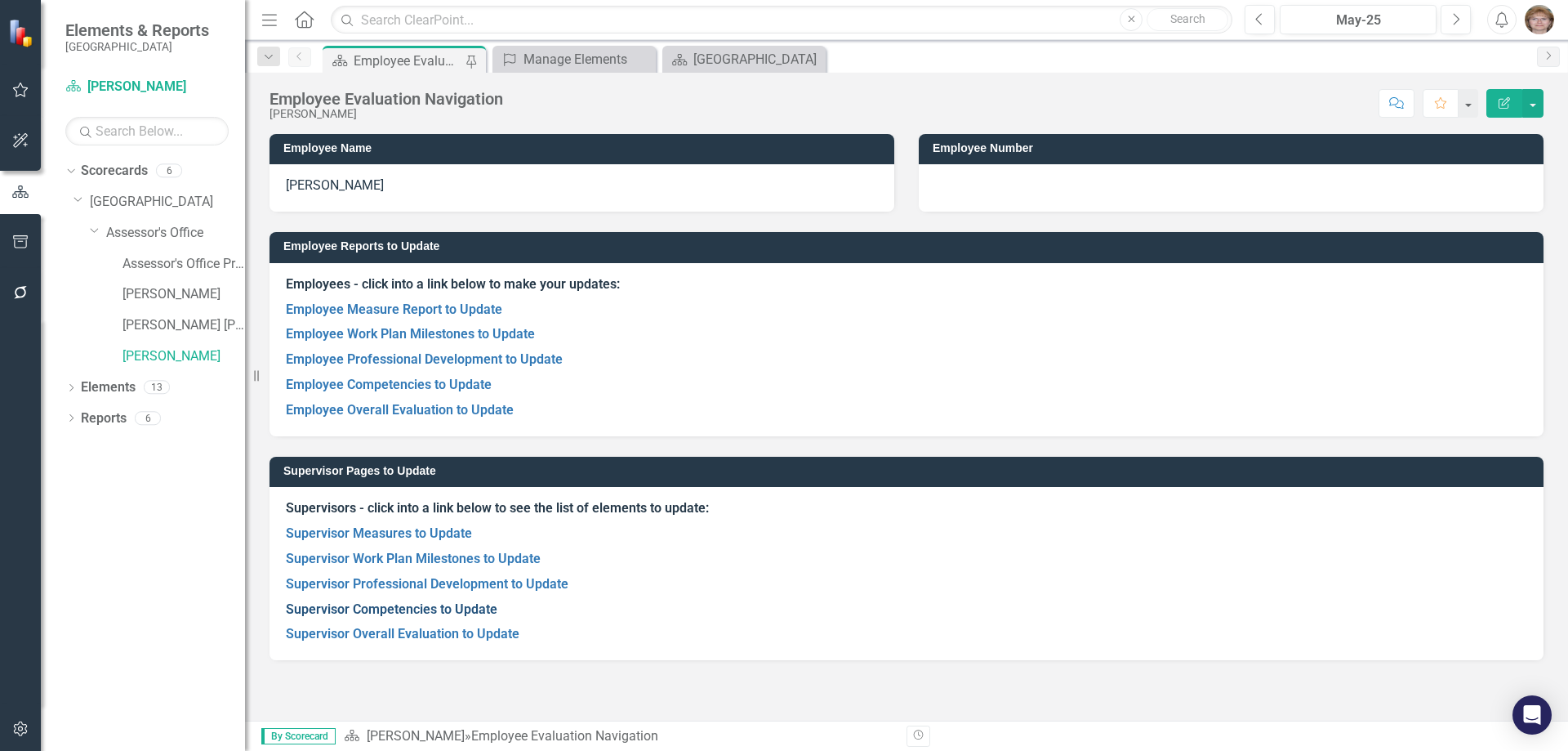
click at [391, 608] on link "Supervisor Competencies to Update" at bounding box center [391, 609] width 212 height 16
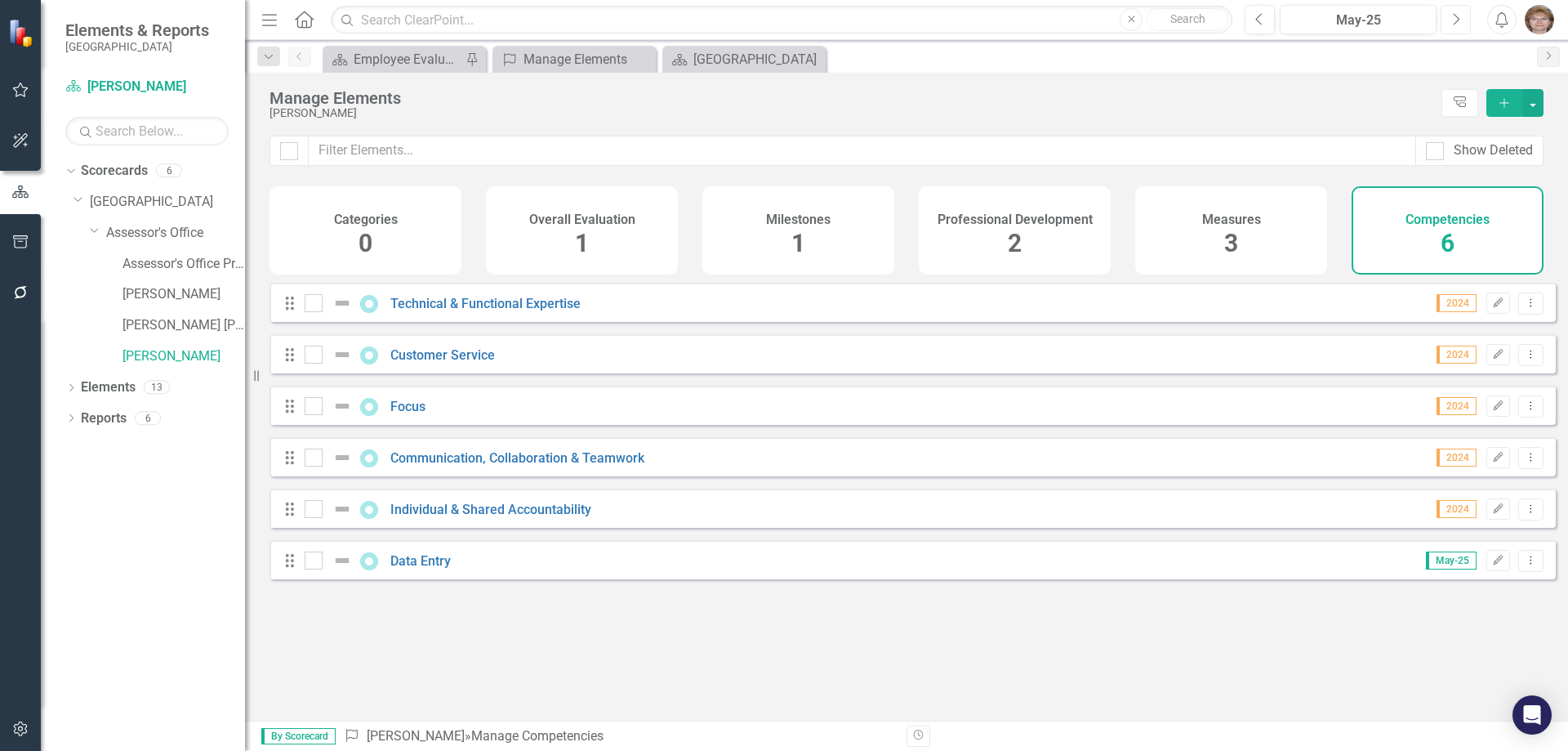
click at [1454, 18] on icon "Next" at bounding box center [1455, 20] width 9 height 15
click at [1454, 19] on icon "Next" at bounding box center [1455, 20] width 9 height 15
click at [413, 569] on link "Data Entry" at bounding box center [421, 561] width 60 height 16
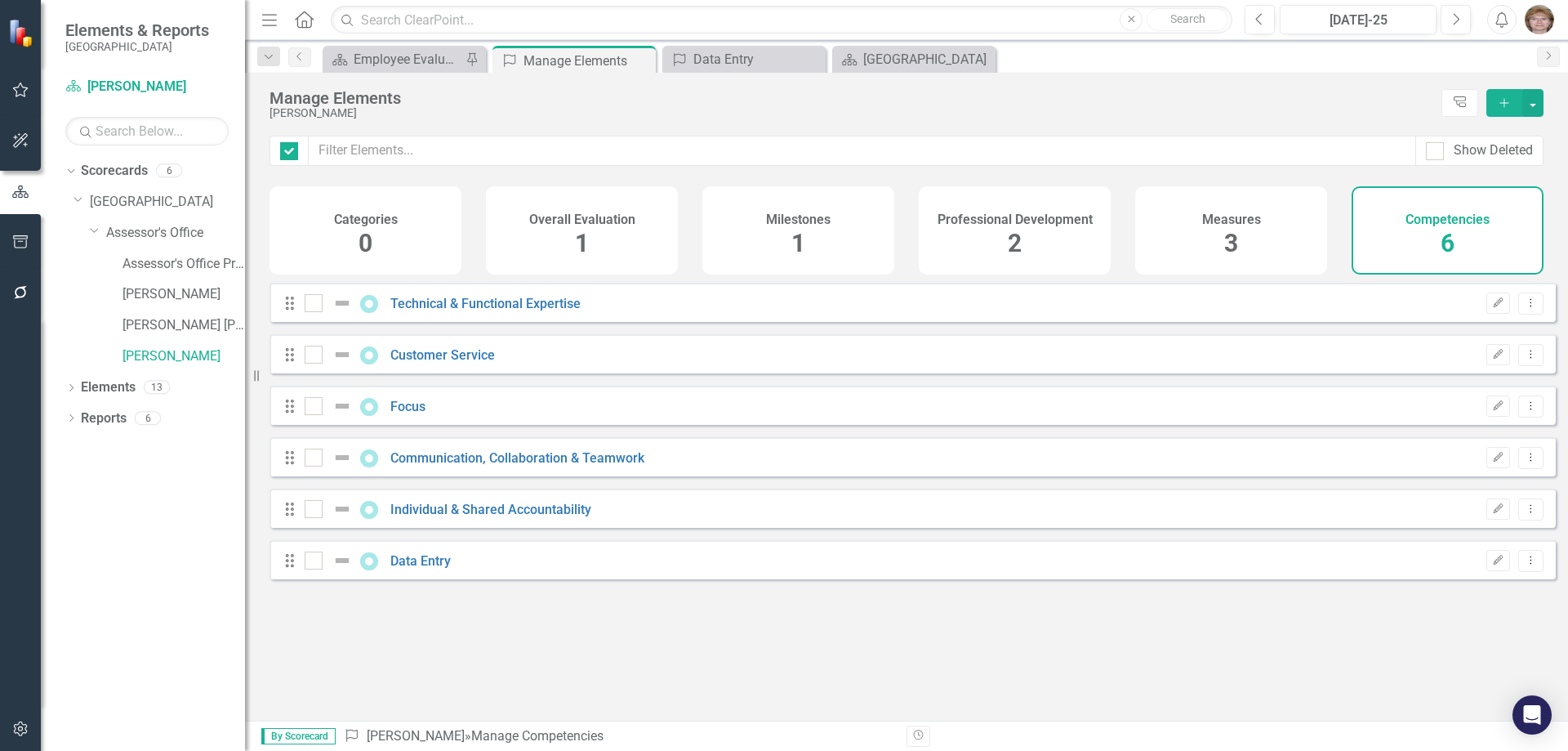
checkbox input "false"
click at [465, 311] on link "Technical & Functional Expertise" at bounding box center [485, 303] width 190 height 16
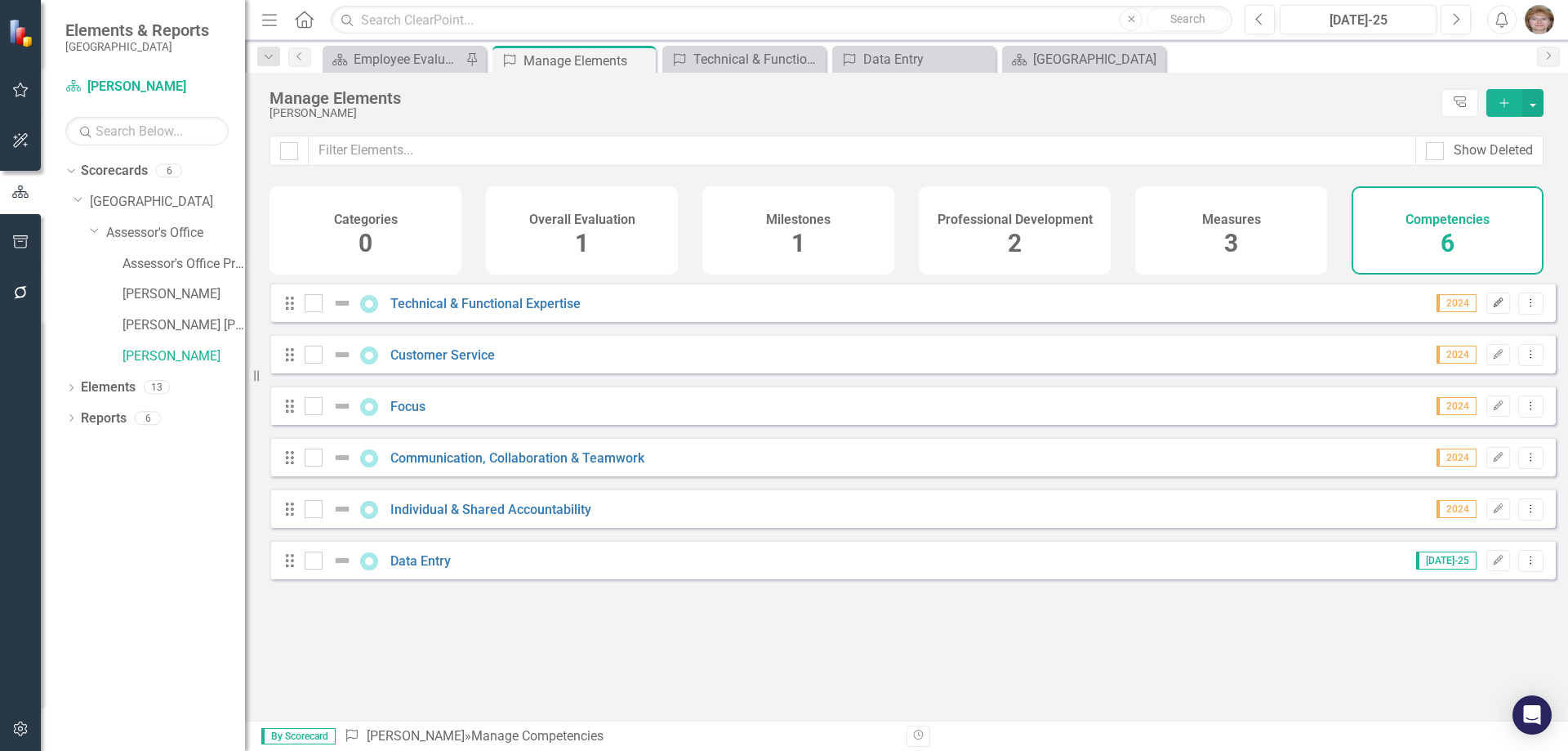
click at [1492, 308] on icon "Edit" at bounding box center [1498, 303] width 12 height 10
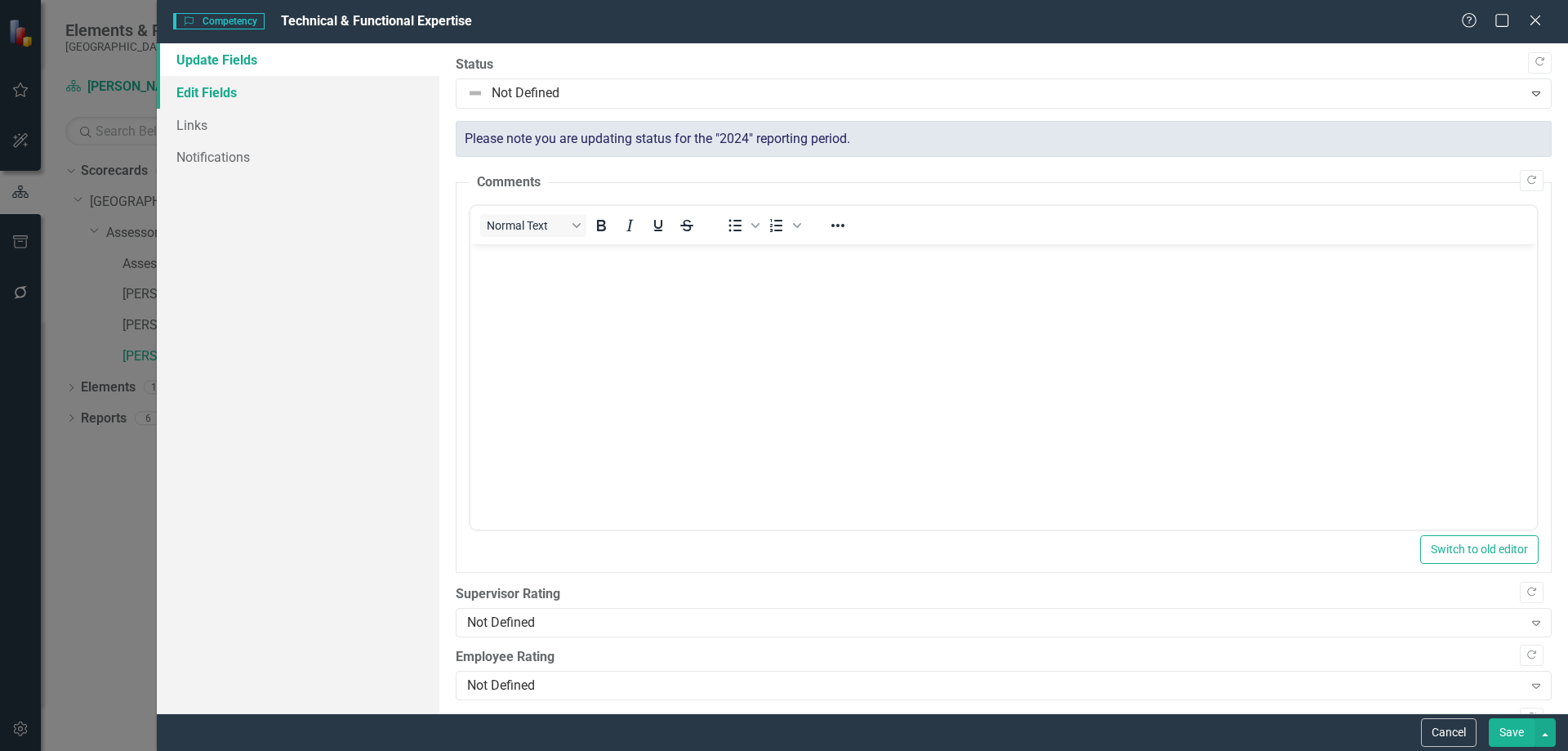
click at [210, 91] on link "Edit Fields" at bounding box center [298, 92] width 283 height 33
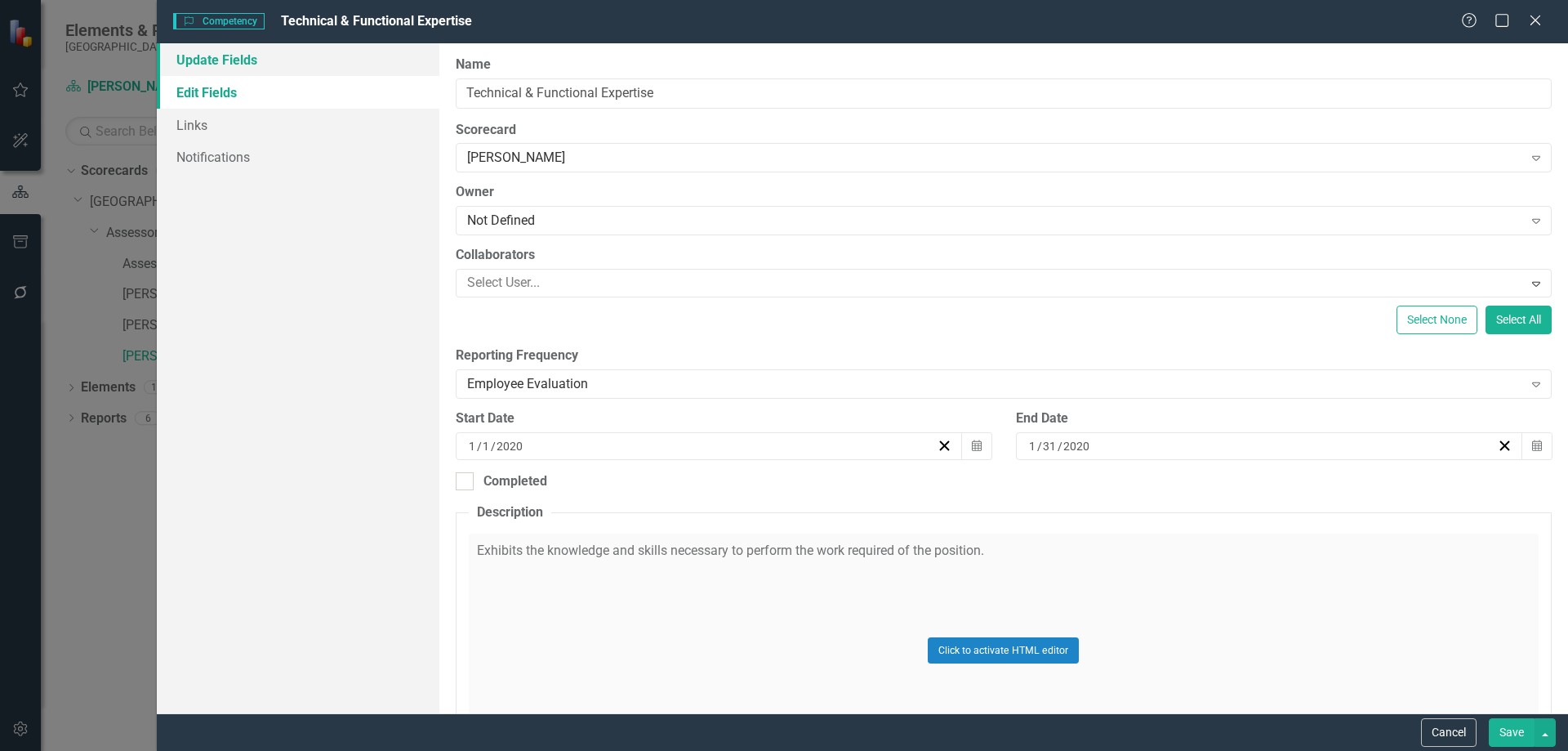
click at [198, 58] on link "Update Fields" at bounding box center [298, 60] width 283 height 33
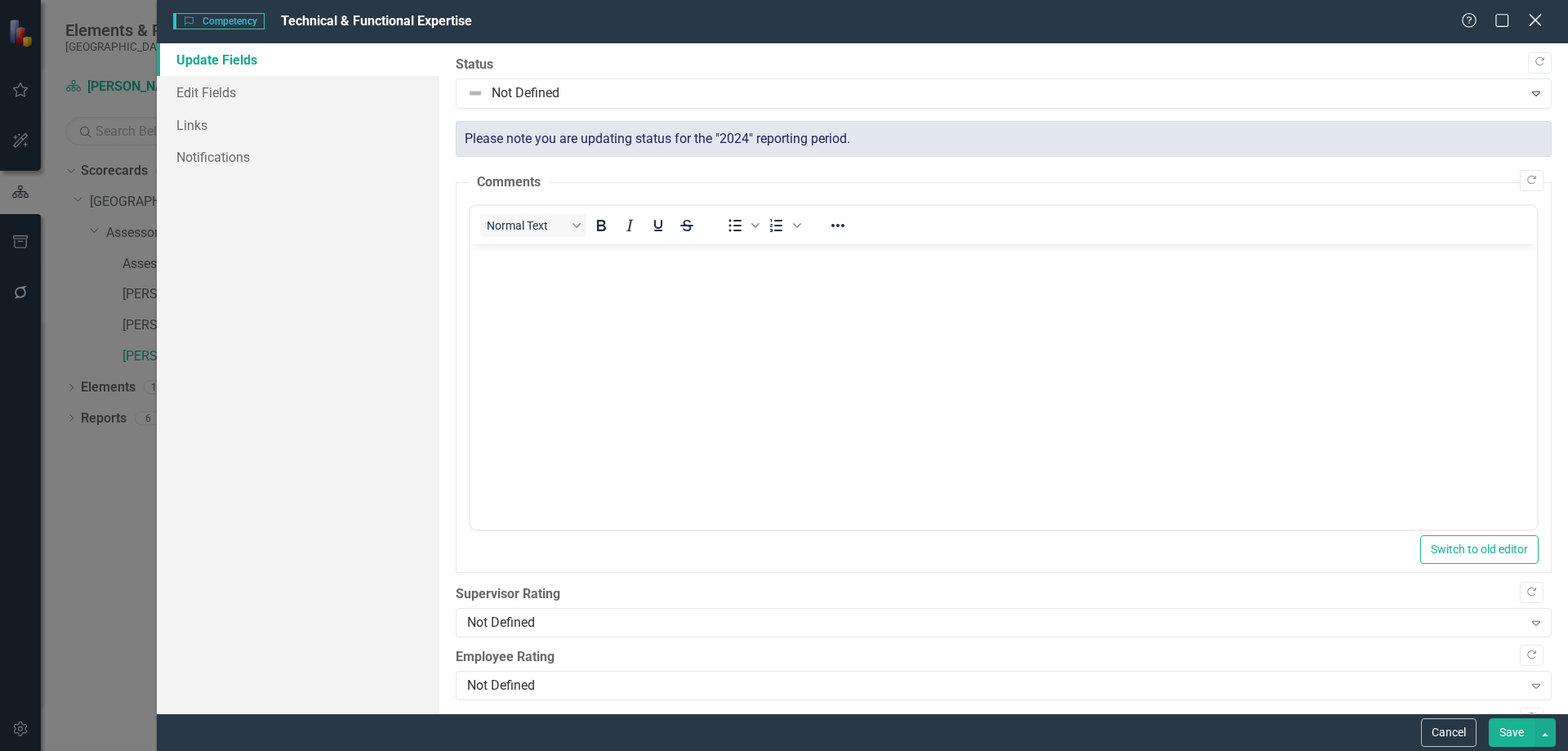
click at [1534, 20] on icon at bounding box center [1534, 20] width 12 height 12
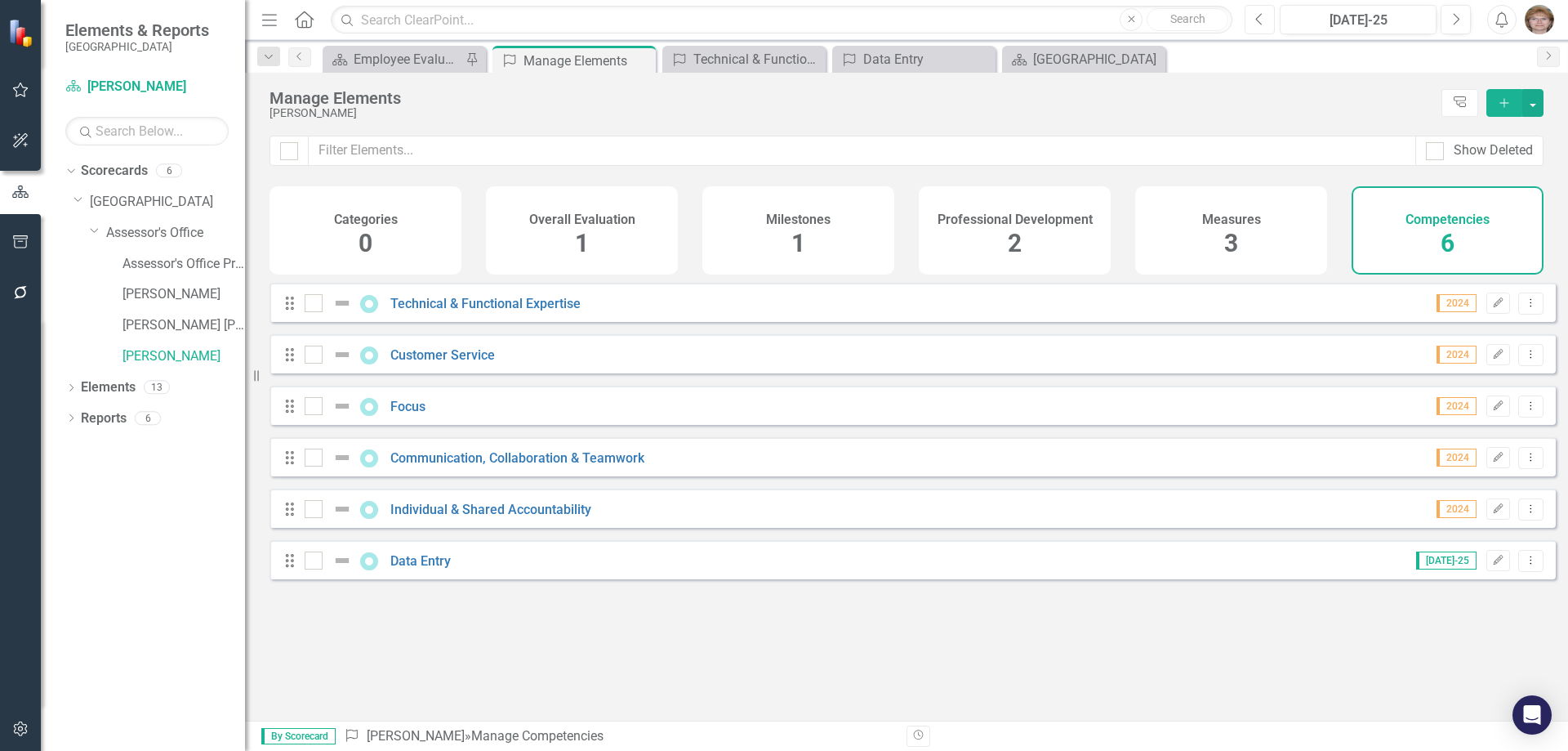
click at [1260, 16] on icon "Previous" at bounding box center [1259, 20] width 9 height 15
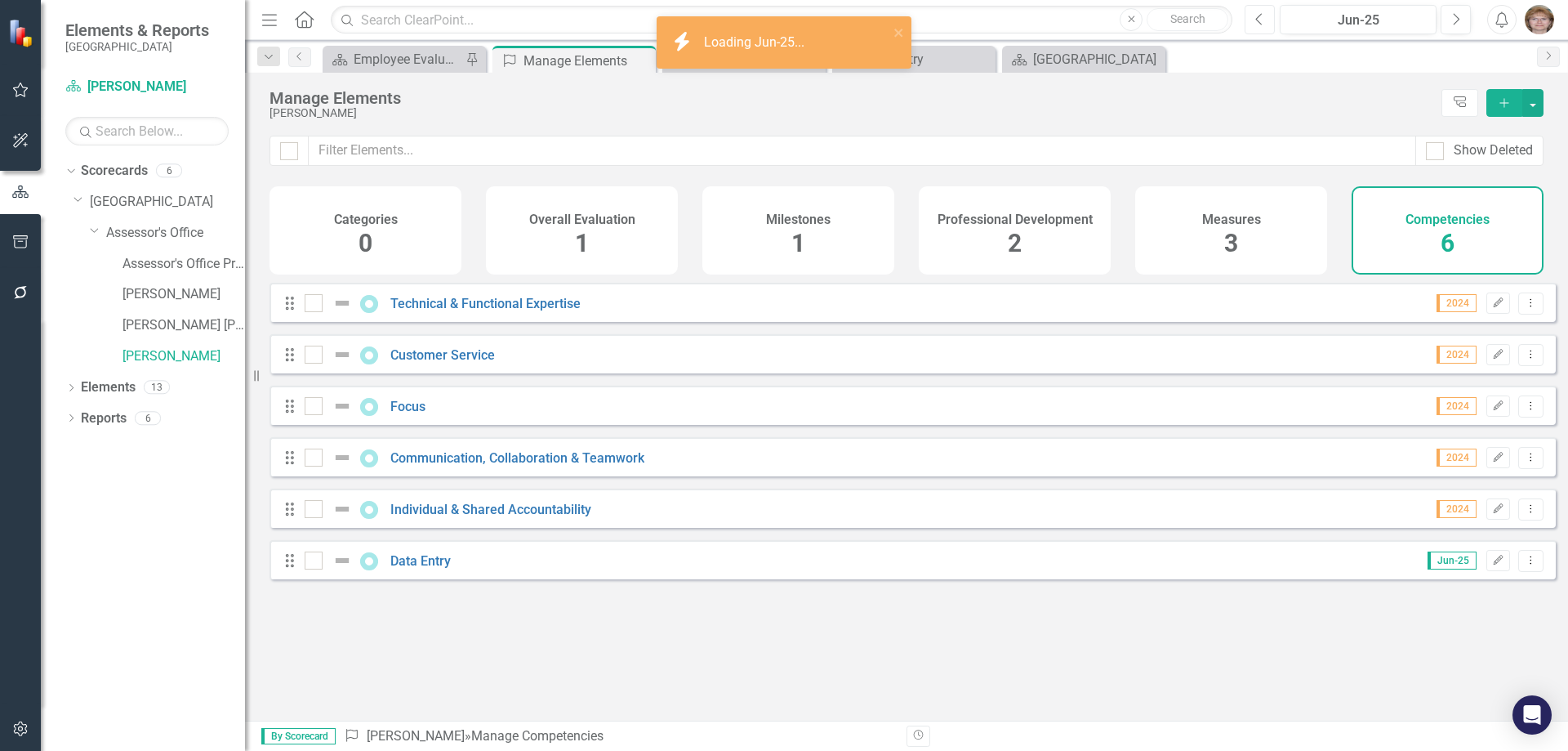
click at [1260, 17] on icon "Previous" at bounding box center [1259, 20] width 9 height 15
click at [1261, 17] on icon "Previous" at bounding box center [1259, 20] width 9 height 15
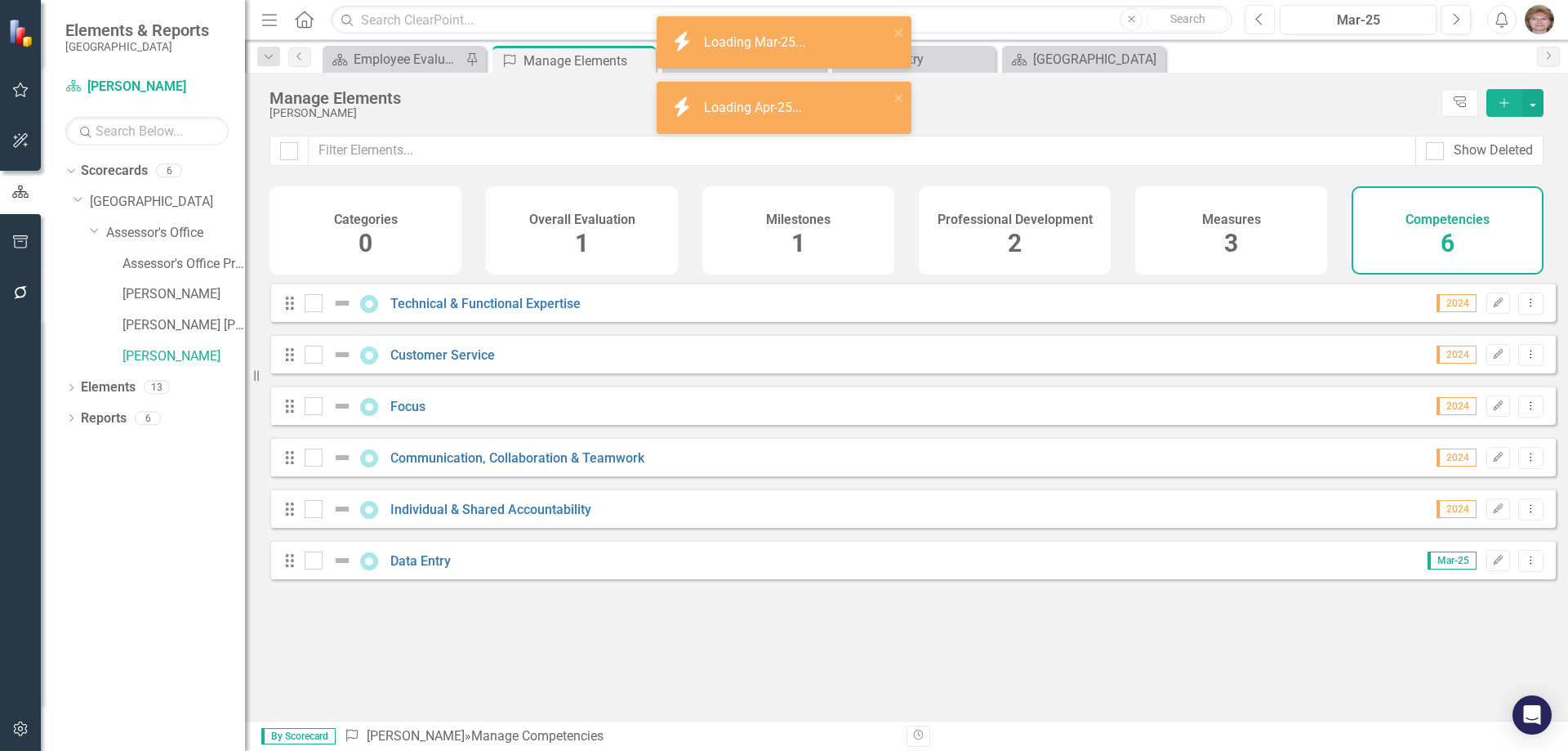
click at [1261, 17] on icon "Previous" at bounding box center [1259, 20] width 9 height 15
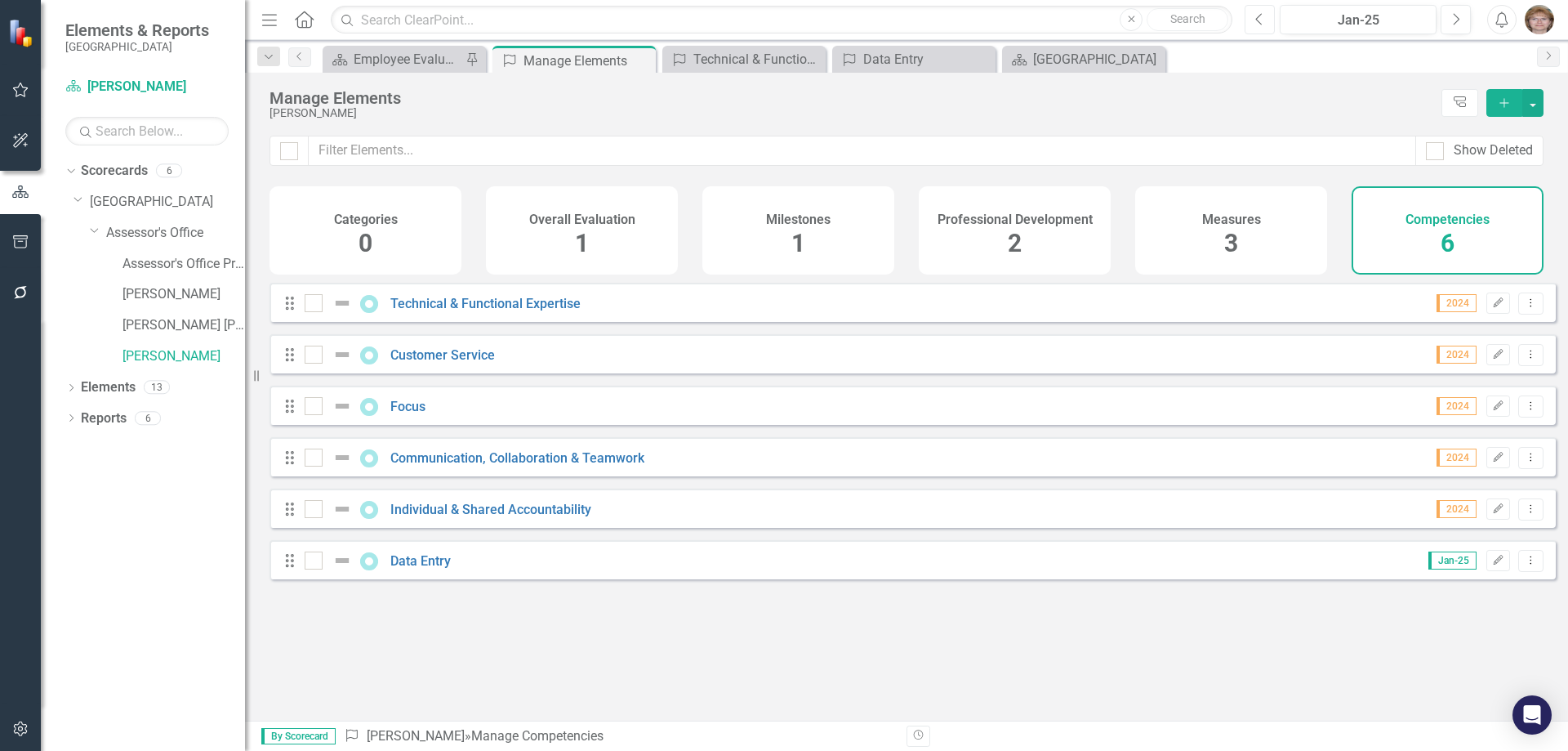
click at [1258, 18] on icon "Previous" at bounding box center [1259, 20] width 9 height 15
click at [1492, 308] on icon "Edit" at bounding box center [1498, 303] width 12 height 10
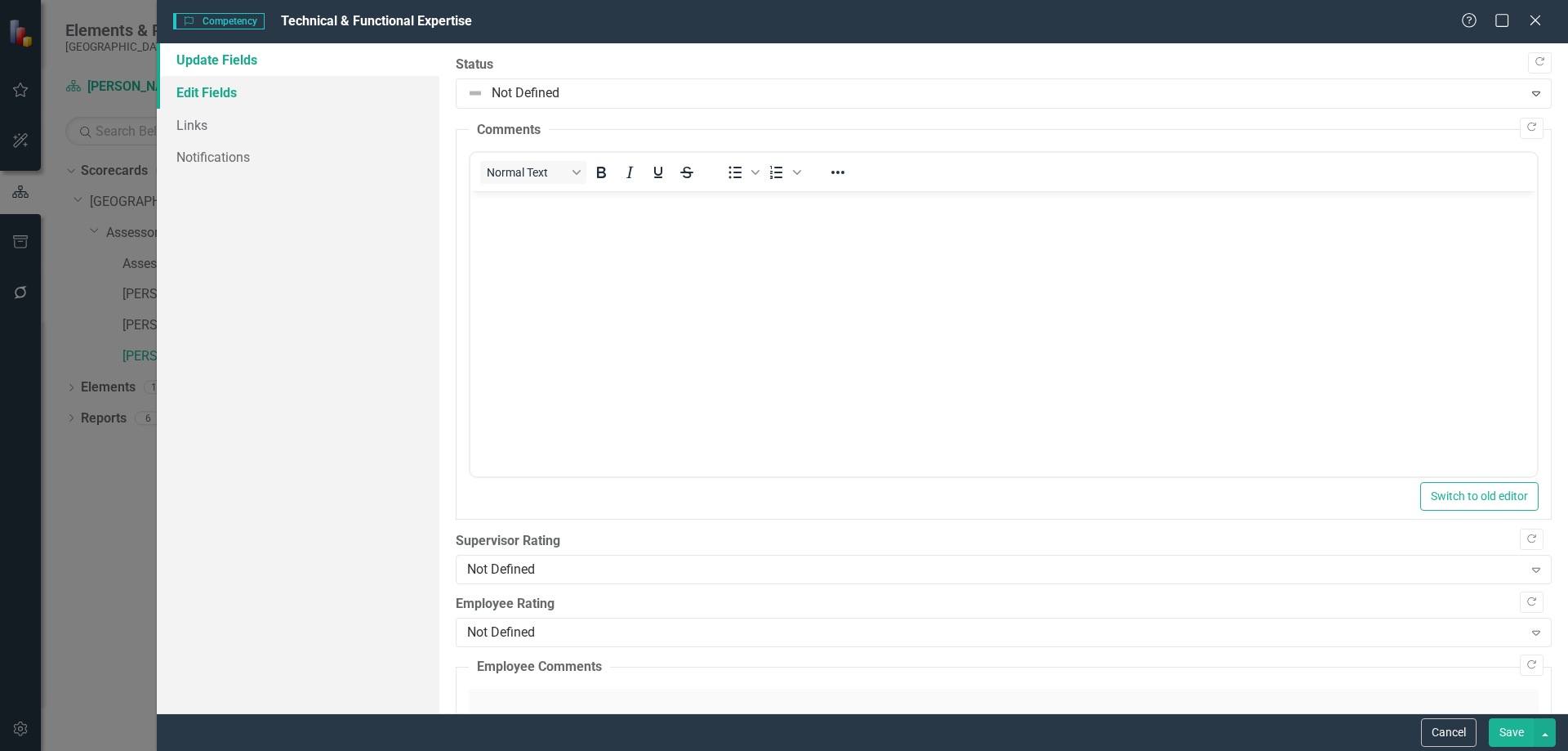
click at [191, 89] on link "Edit Fields" at bounding box center [298, 92] width 283 height 33
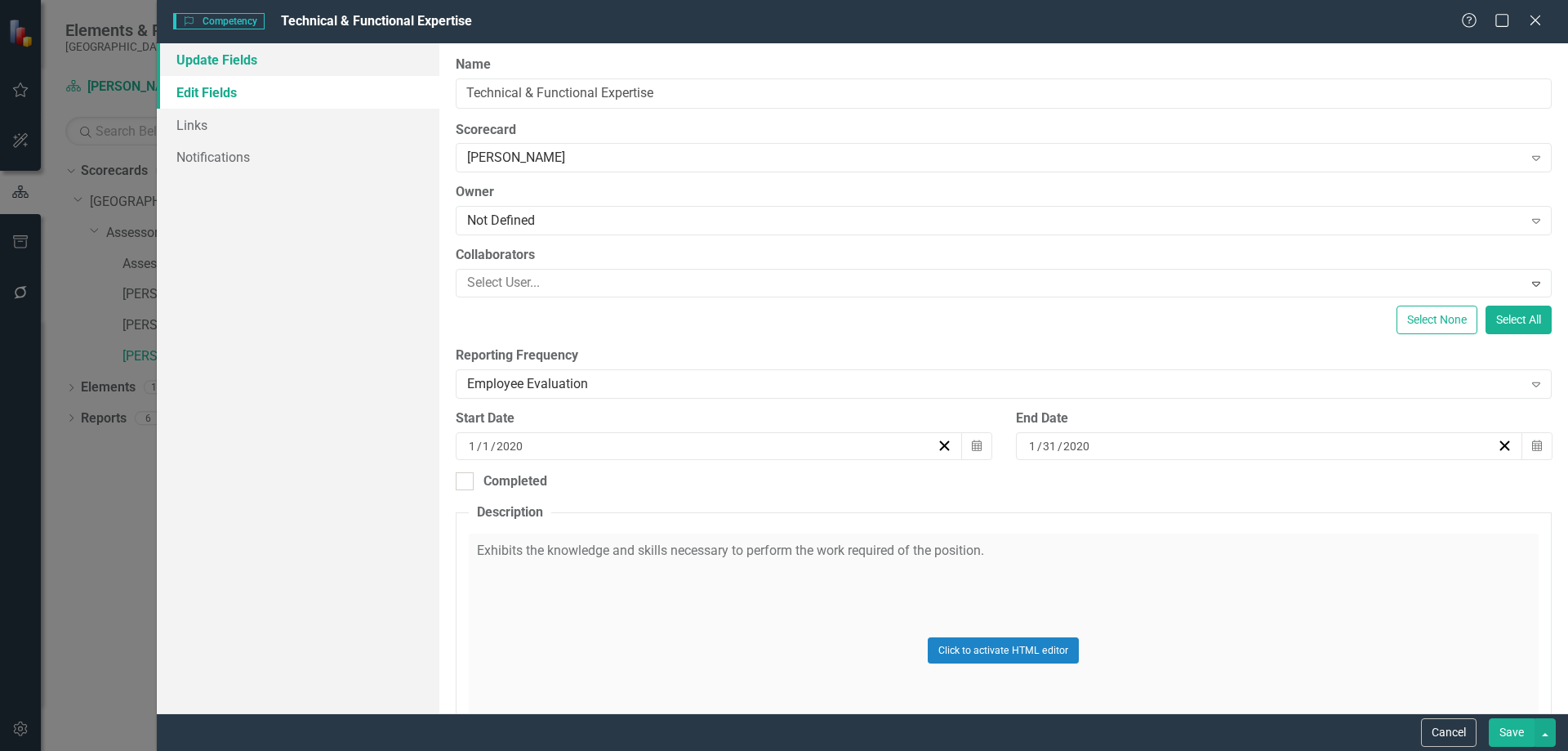
click at [209, 60] on link "Update Fields" at bounding box center [298, 60] width 283 height 33
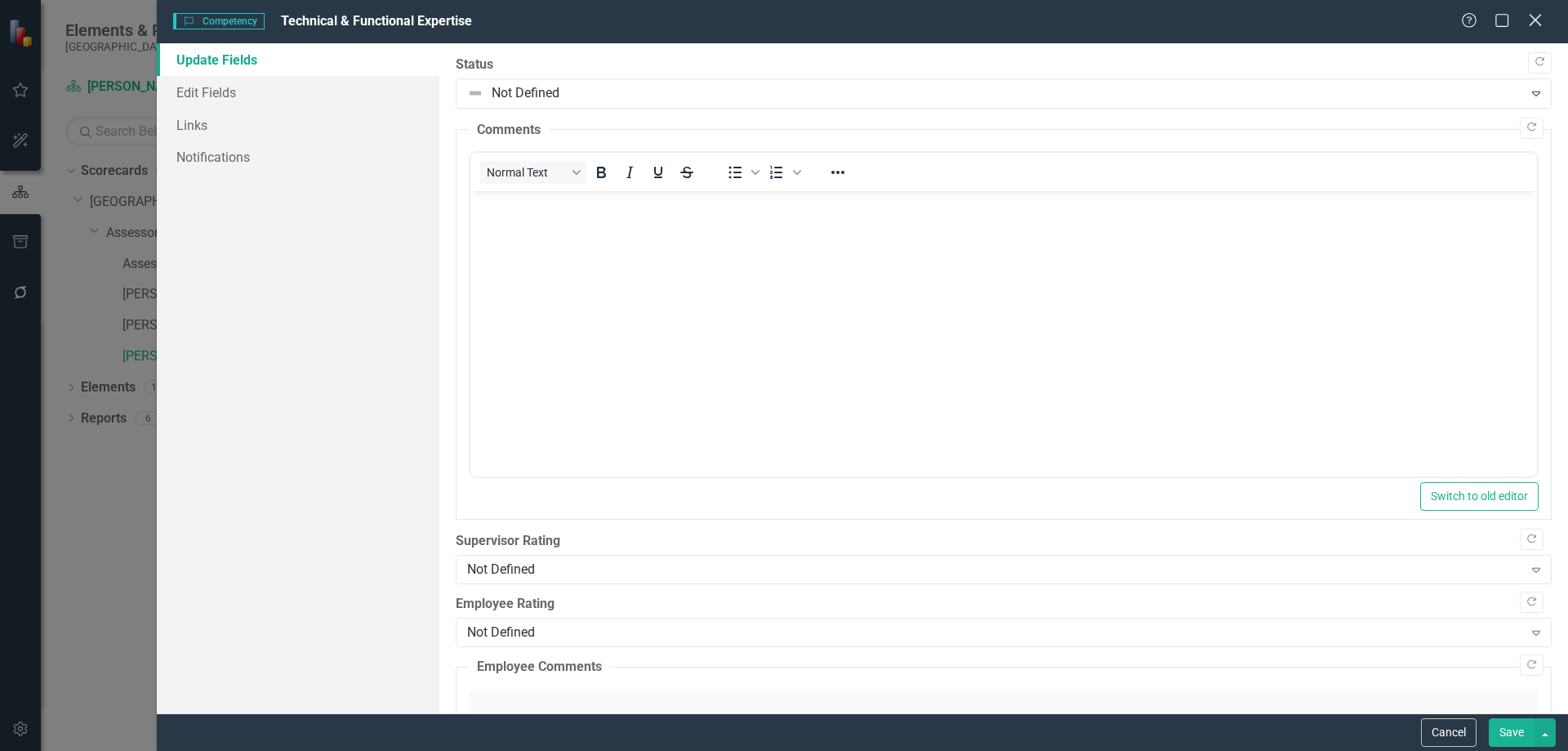
click at [1535, 20] on icon at bounding box center [1534, 20] width 12 height 12
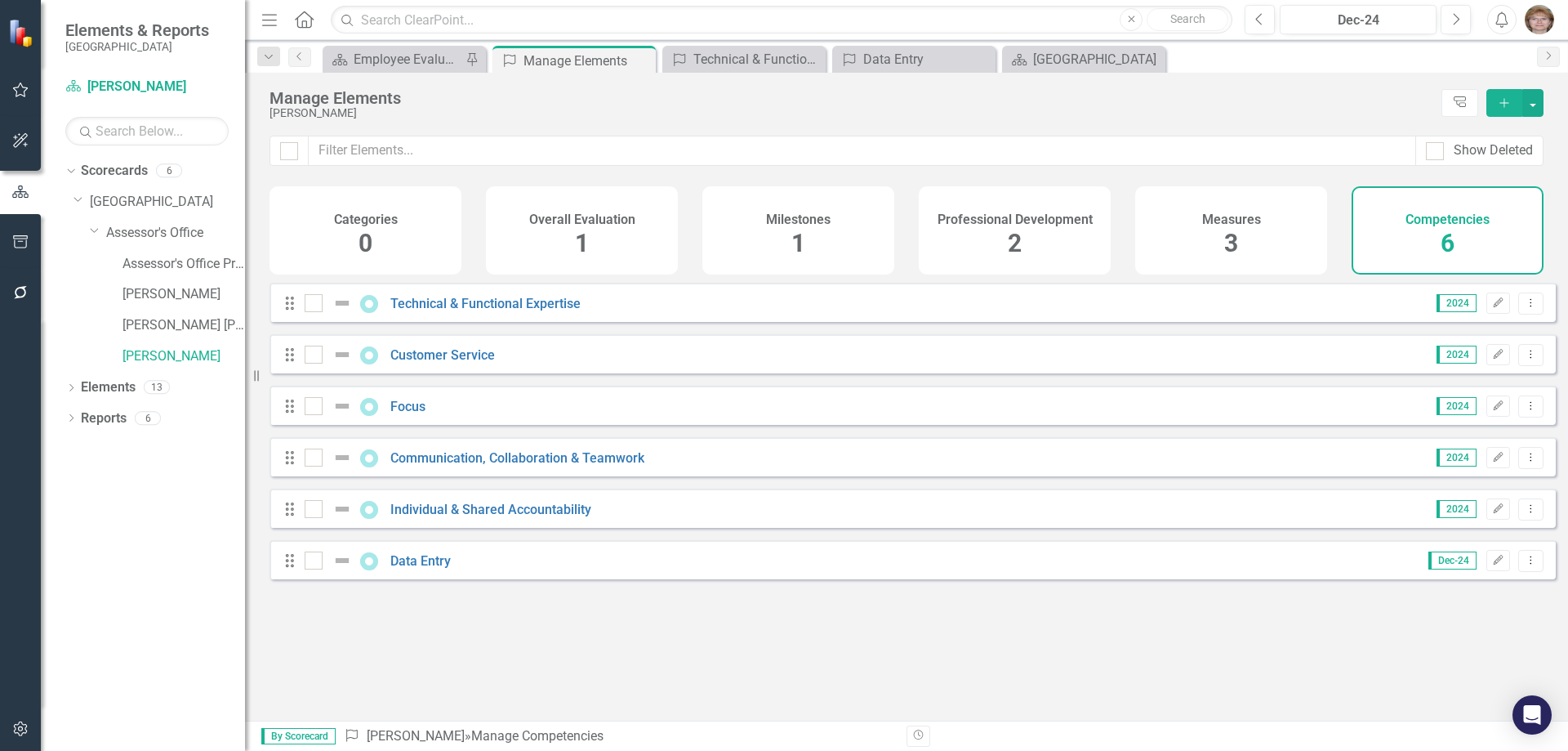
click at [1231, 237] on span "3" at bounding box center [1231, 243] width 14 height 29
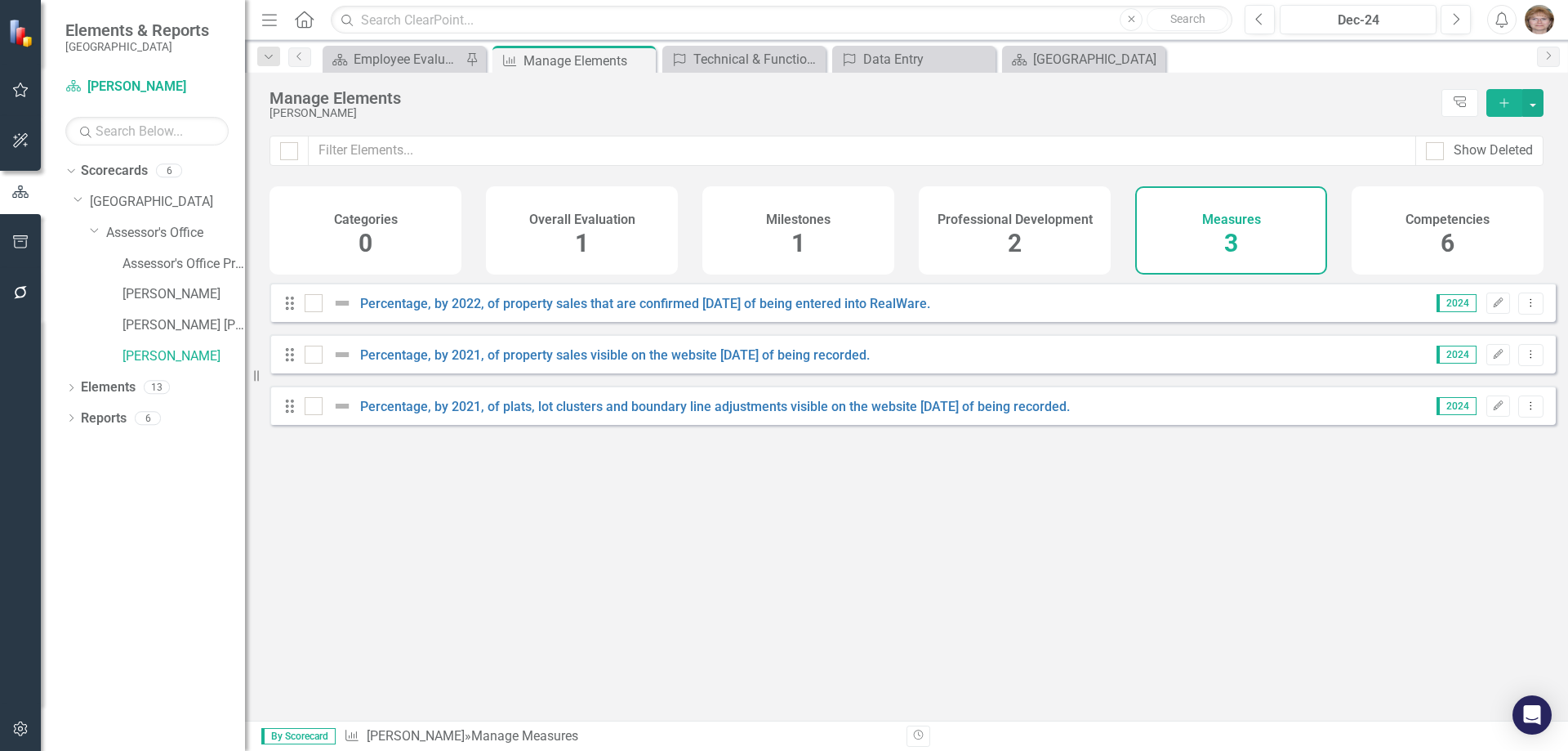
click at [1012, 239] on span "2" at bounding box center [1014, 243] width 14 height 29
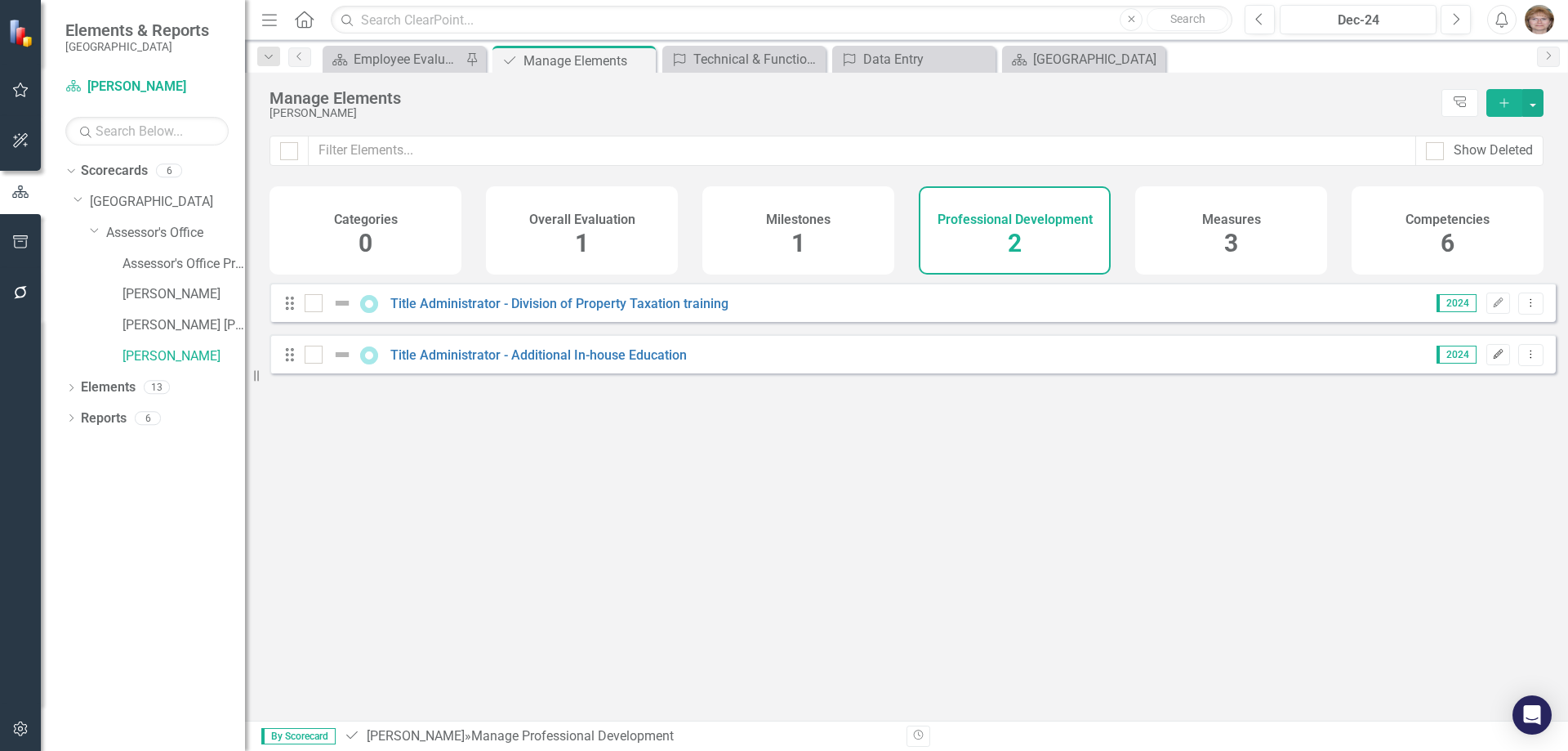
click at [1492, 360] on icon "Edit" at bounding box center [1498, 355] width 12 height 10
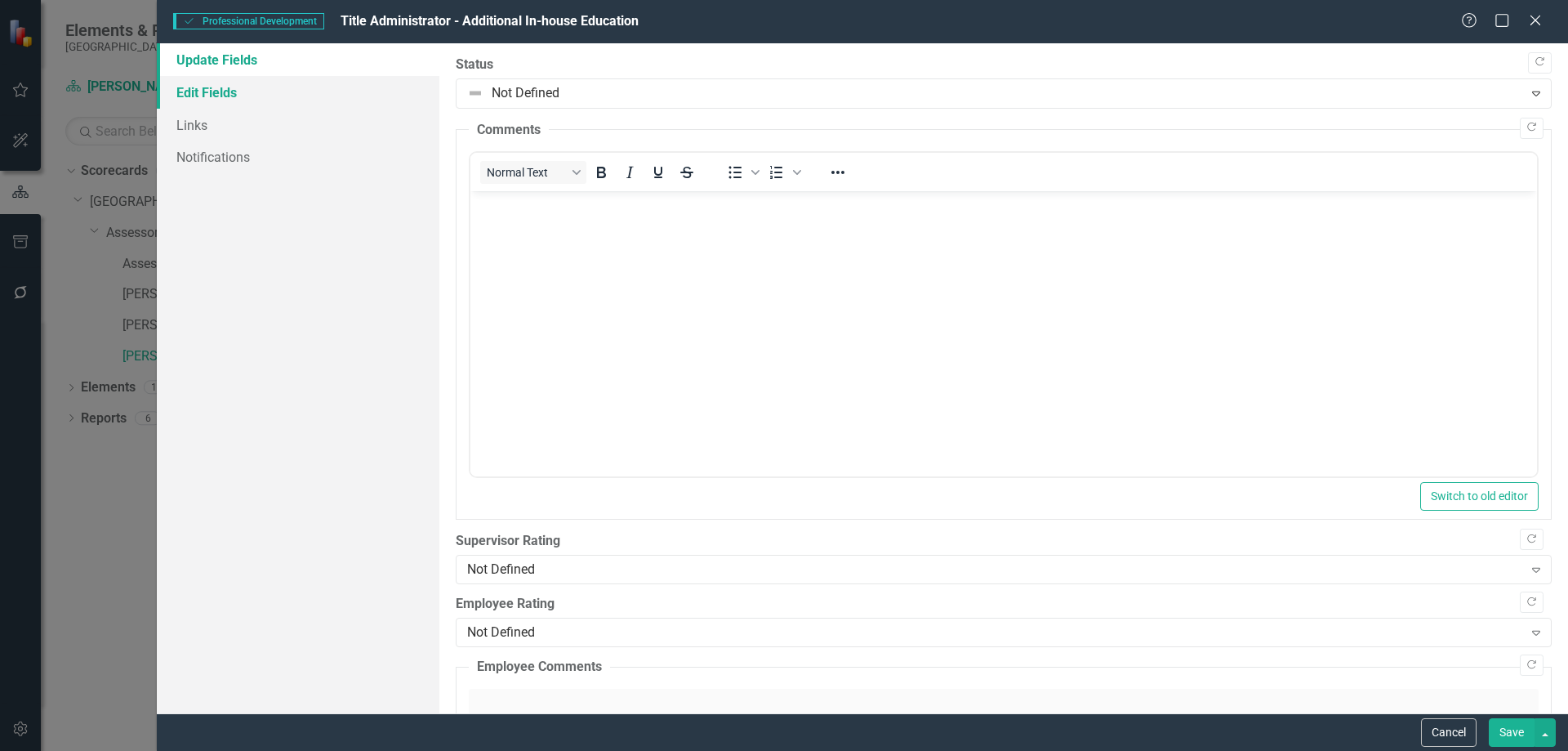
click at [204, 87] on link "Edit Fields" at bounding box center [298, 92] width 283 height 33
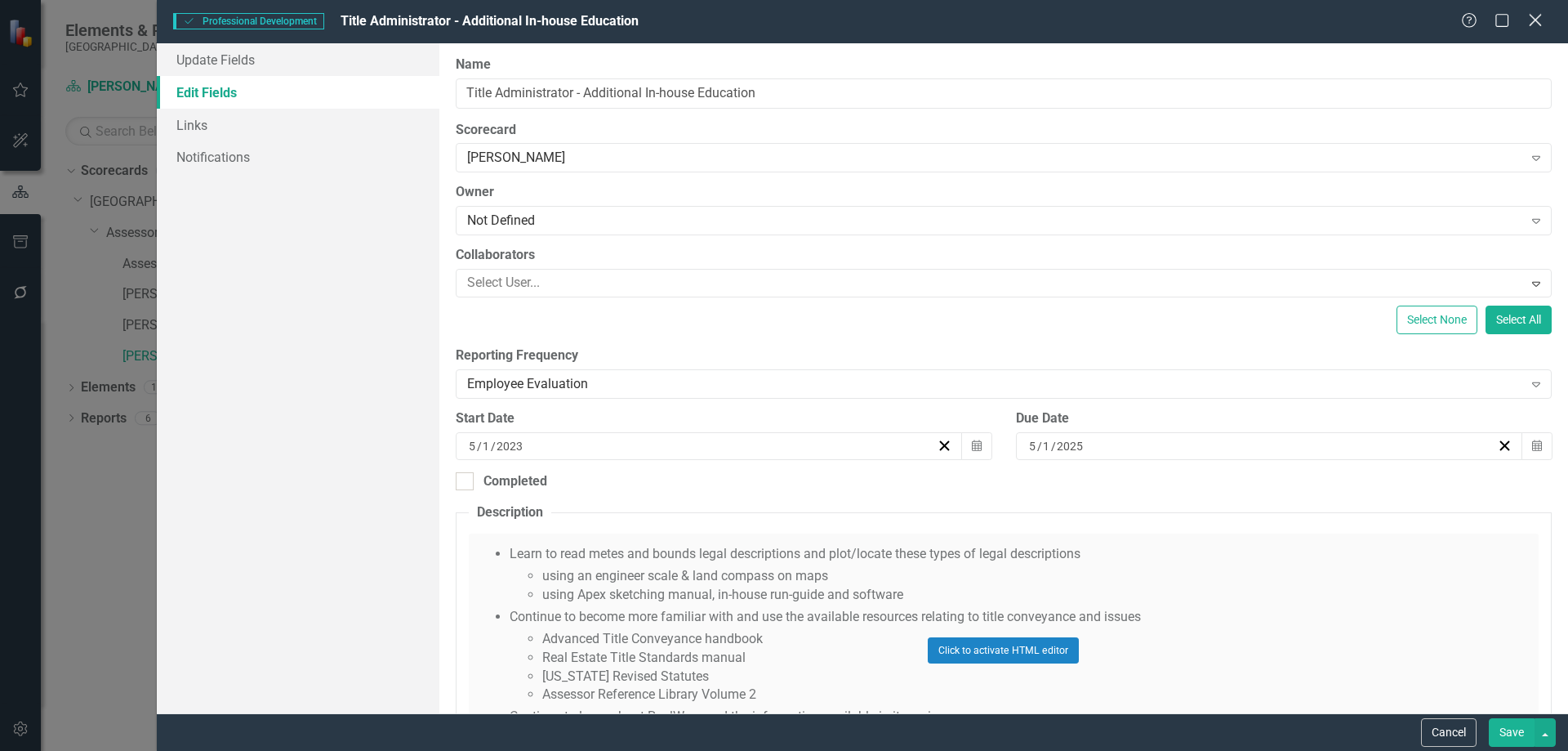
click at [1534, 20] on icon at bounding box center [1534, 20] width 12 height 12
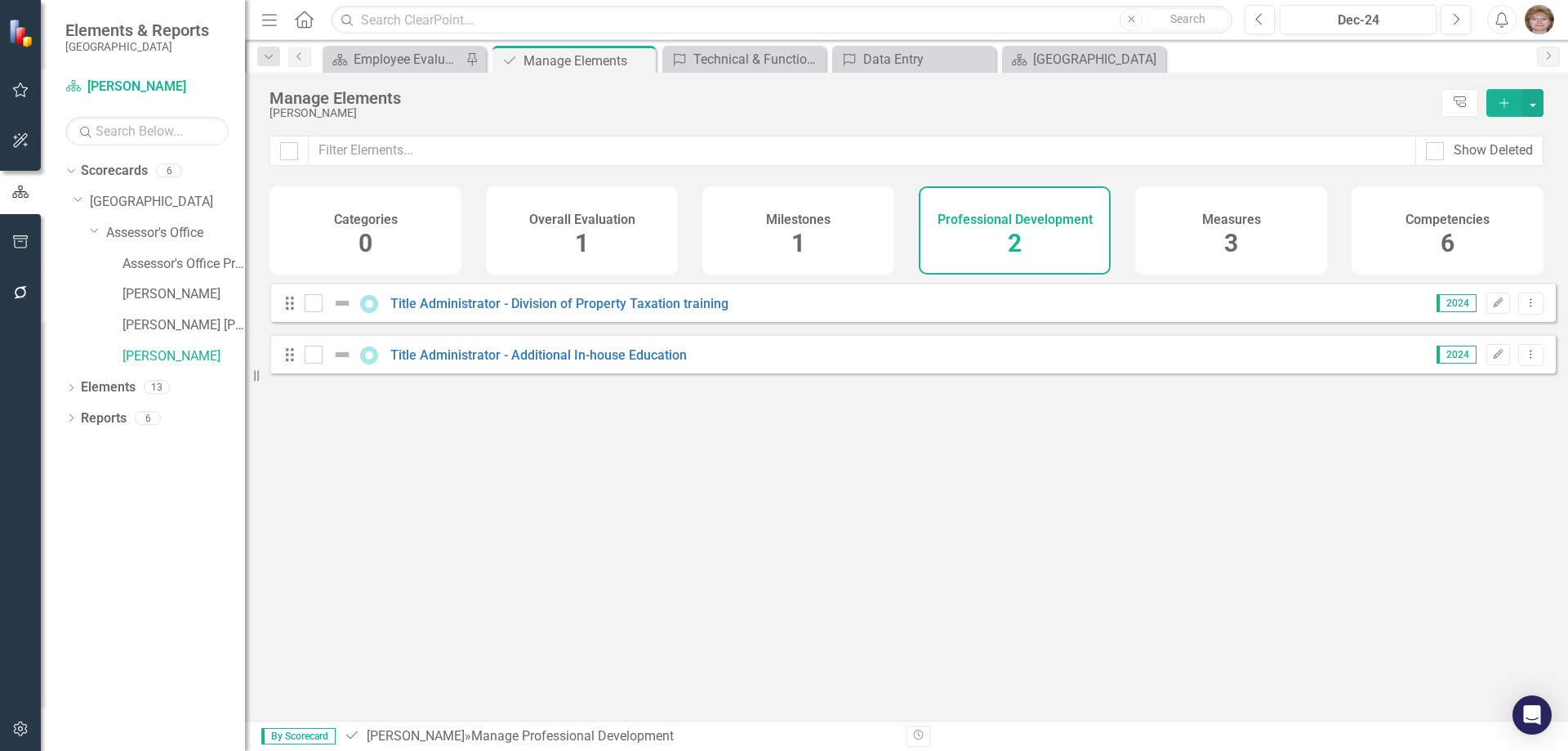
click at [796, 235] on span "1" at bounding box center [798, 243] width 14 height 29
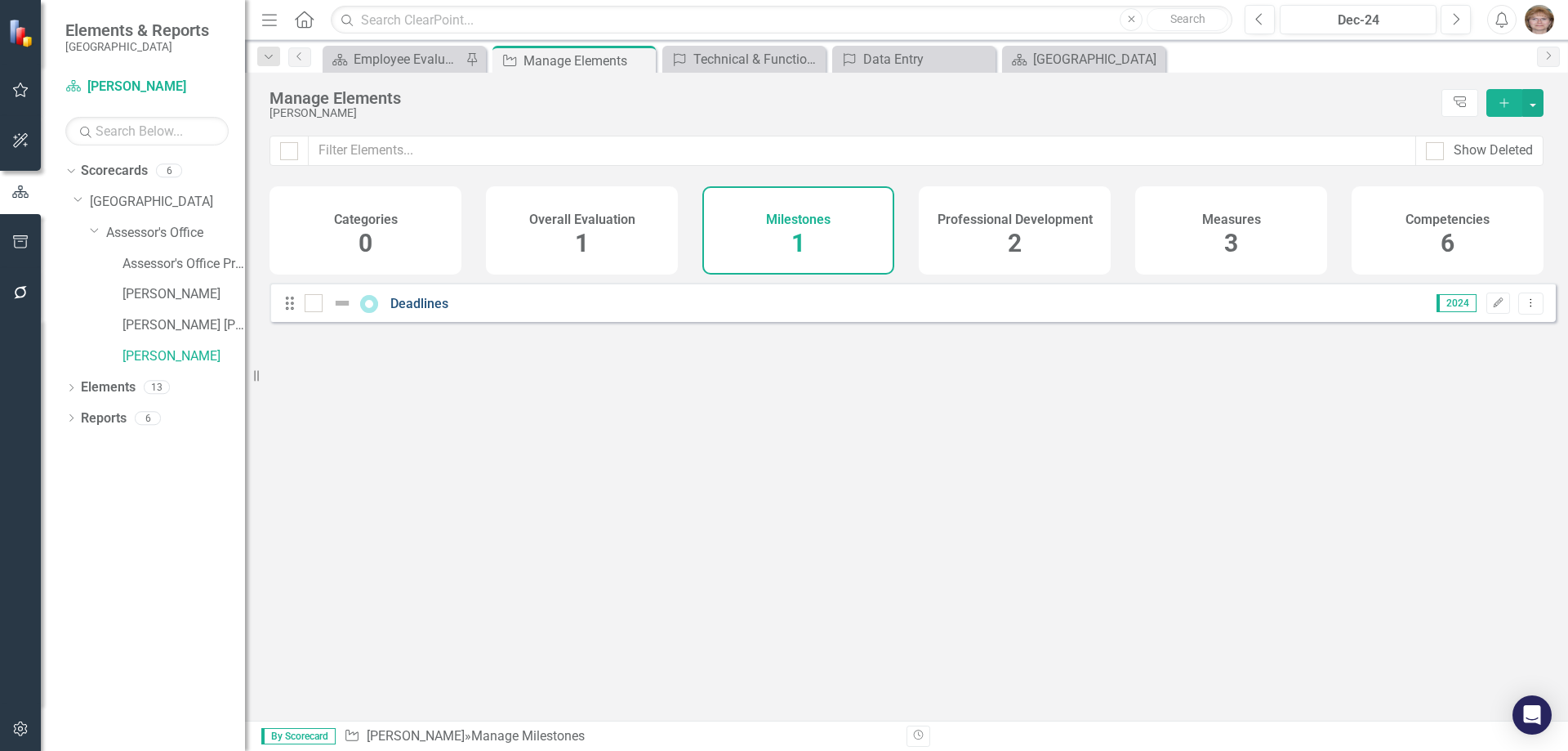
click at [405, 311] on link "Deadlines" at bounding box center [419, 303] width 58 height 16
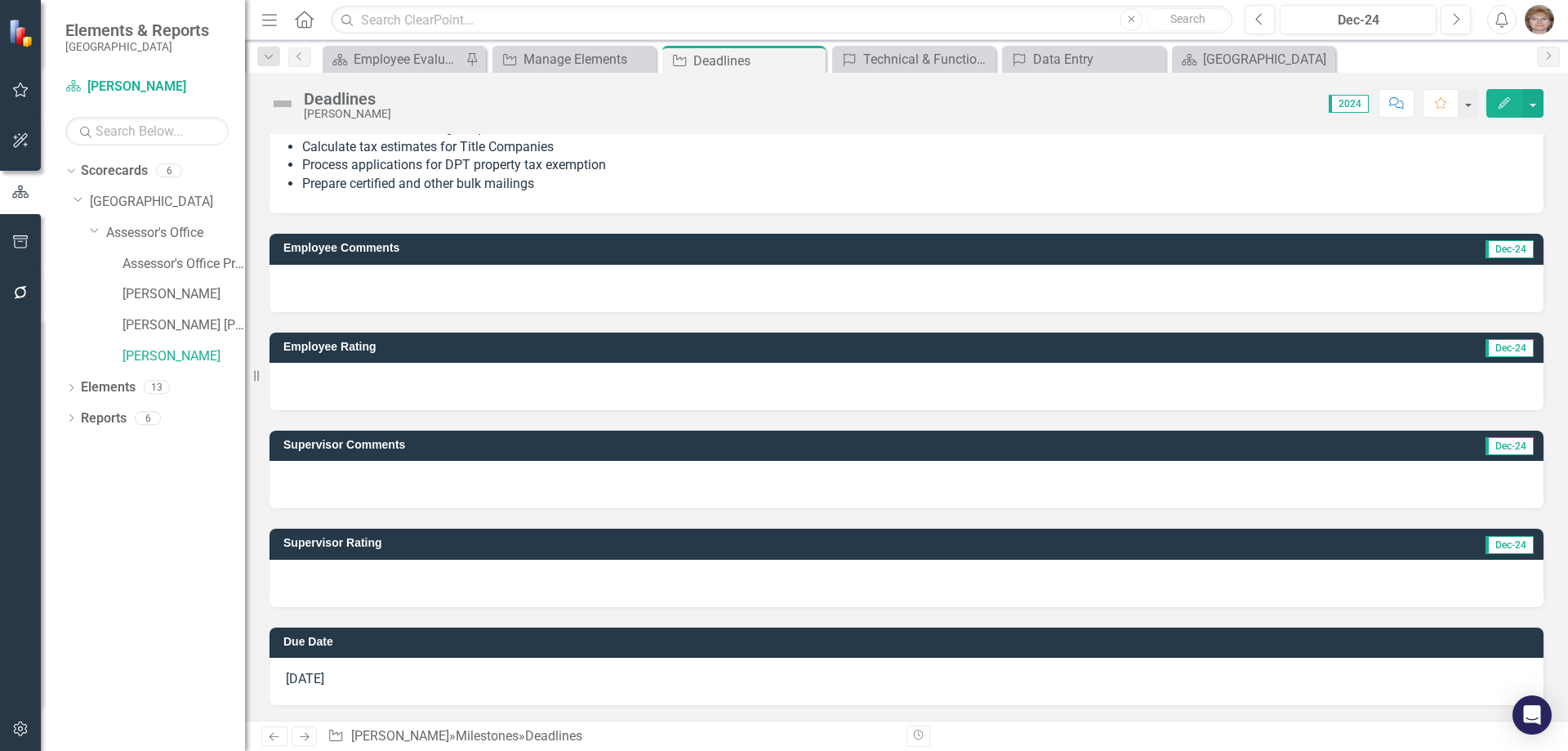
scroll to position [570, 0]
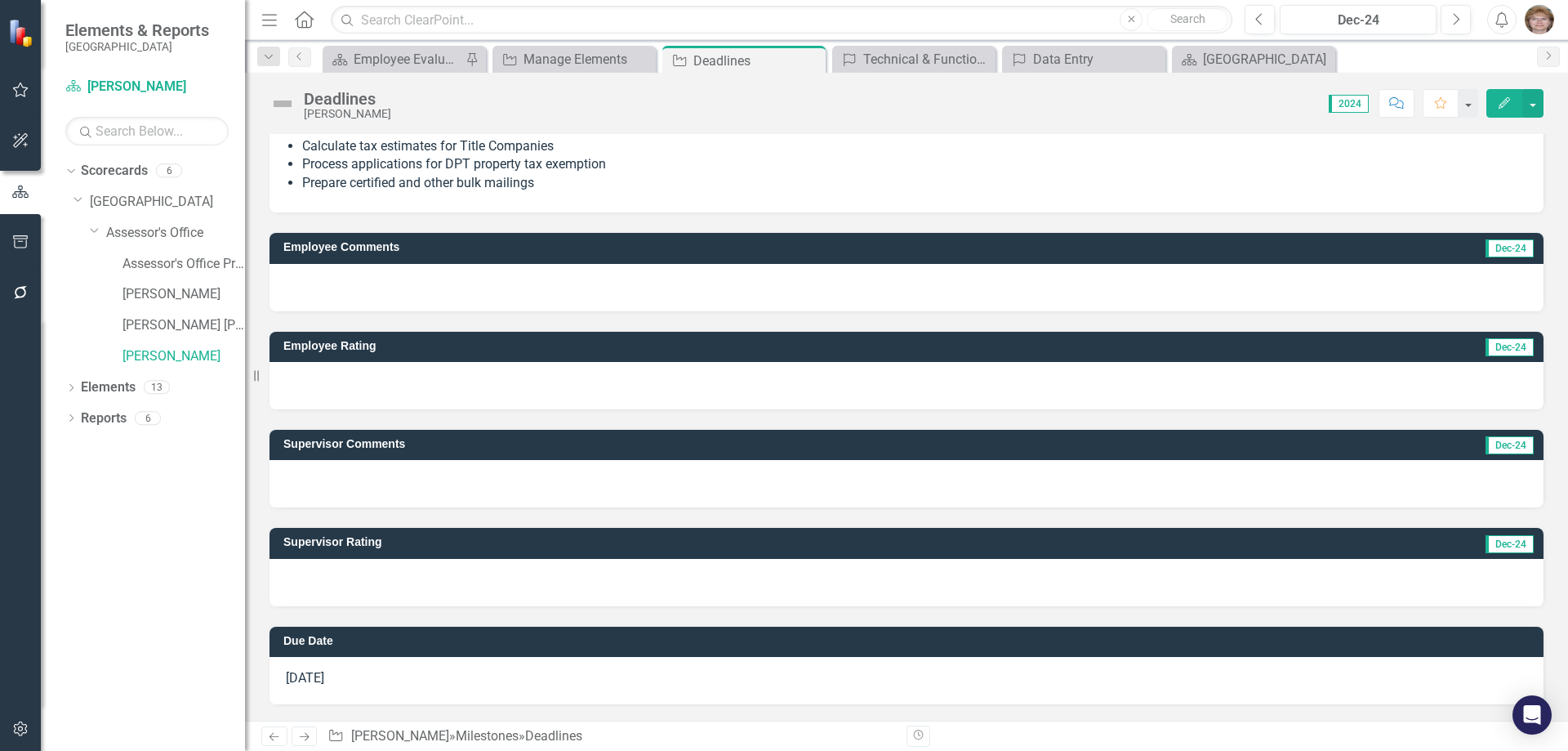
click at [1536, 20] on img "button" at bounding box center [1539, 20] width 29 height 29
click at [1481, 208] on link "Logout Log Out" at bounding box center [1489, 206] width 129 height 30
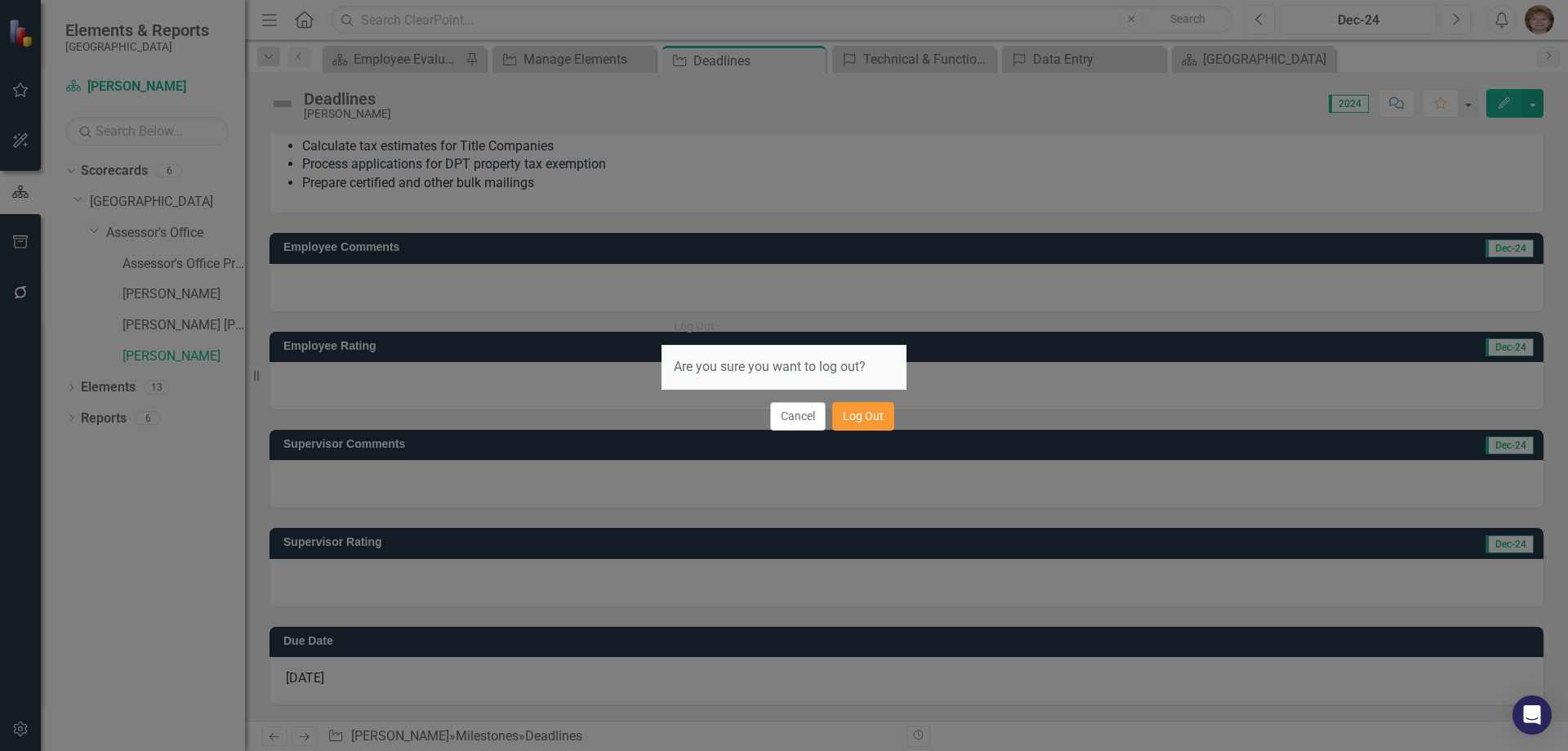
click at [860, 422] on button "Log Out" at bounding box center [864, 416] width 62 height 29
